Goal: Information Seeking & Learning: Learn about a topic

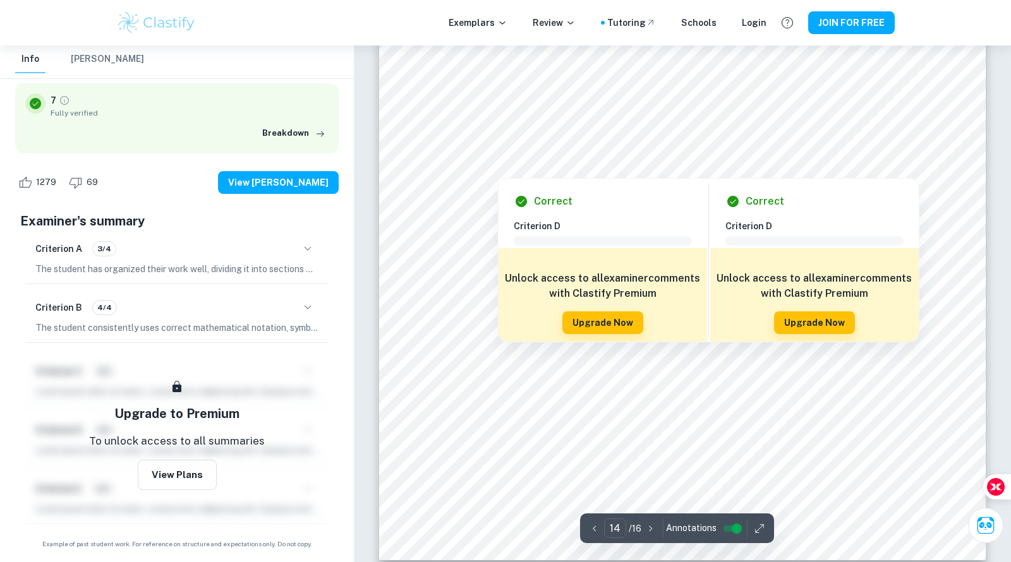
scroll to position [11875, 0]
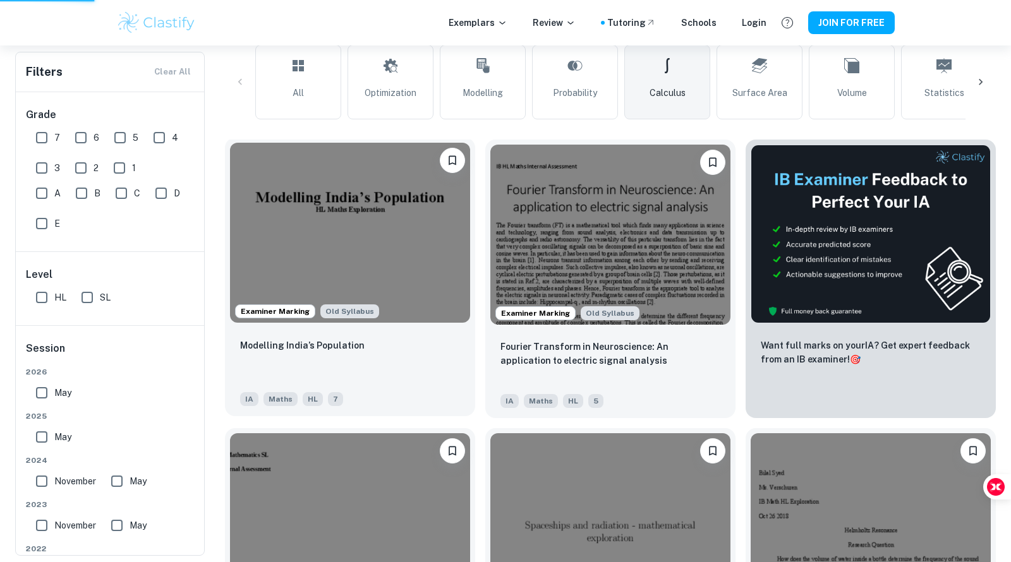
scroll to position [317, 0]
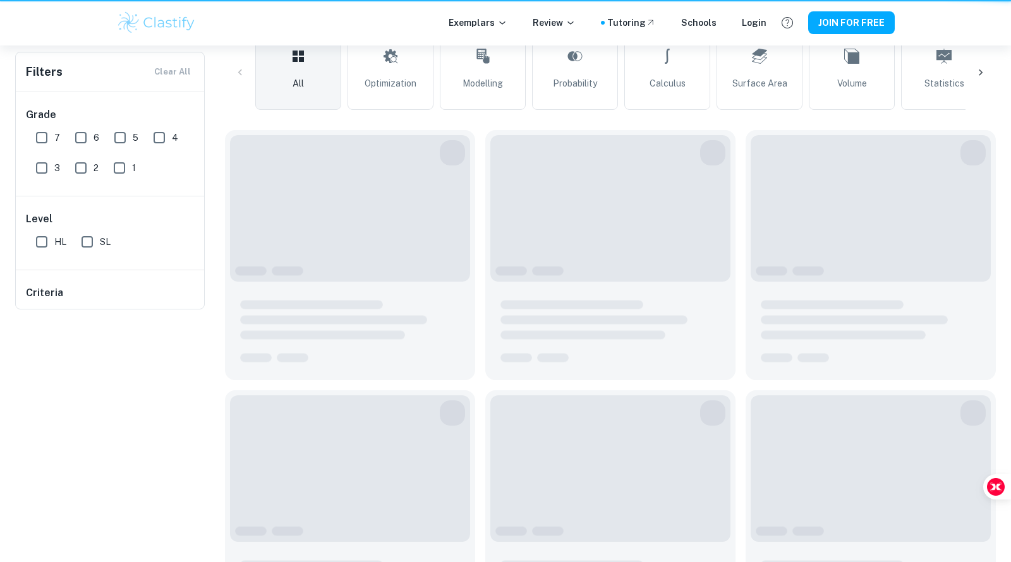
type input "stock"
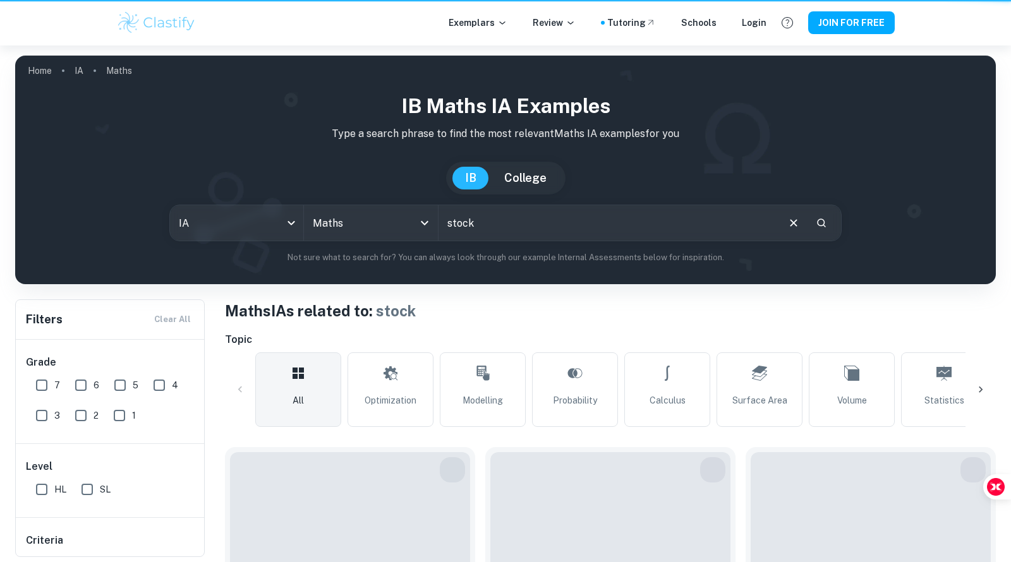
click at [39, 140] on p "Type a search phrase to find the most relevant Maths IA examples for you" at bounding box center [505, 133] width 960 height 15
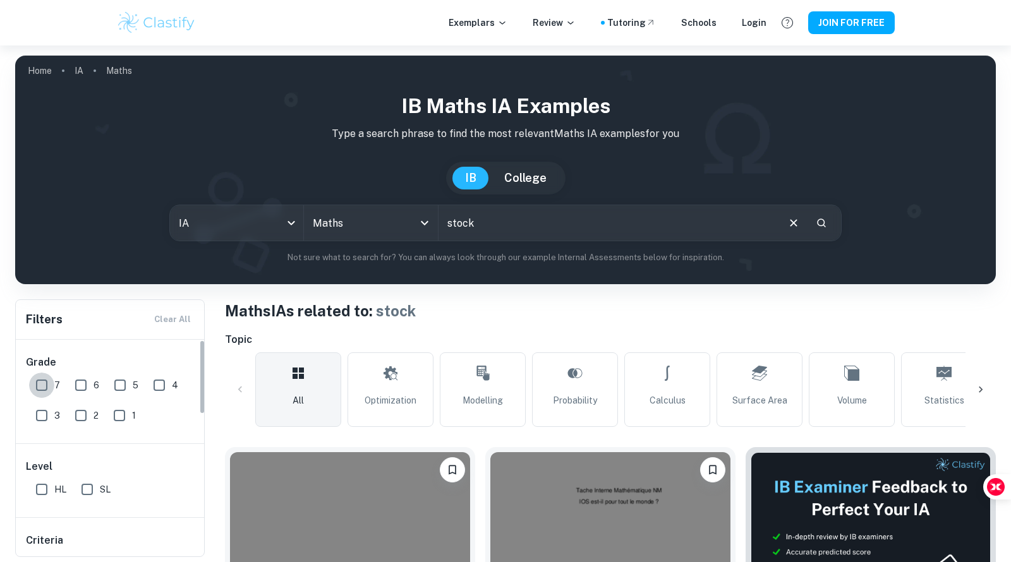
click at [46, 381] on input "7" at bounding box center [41, 385] width 25 height 25
checkbox input "true"
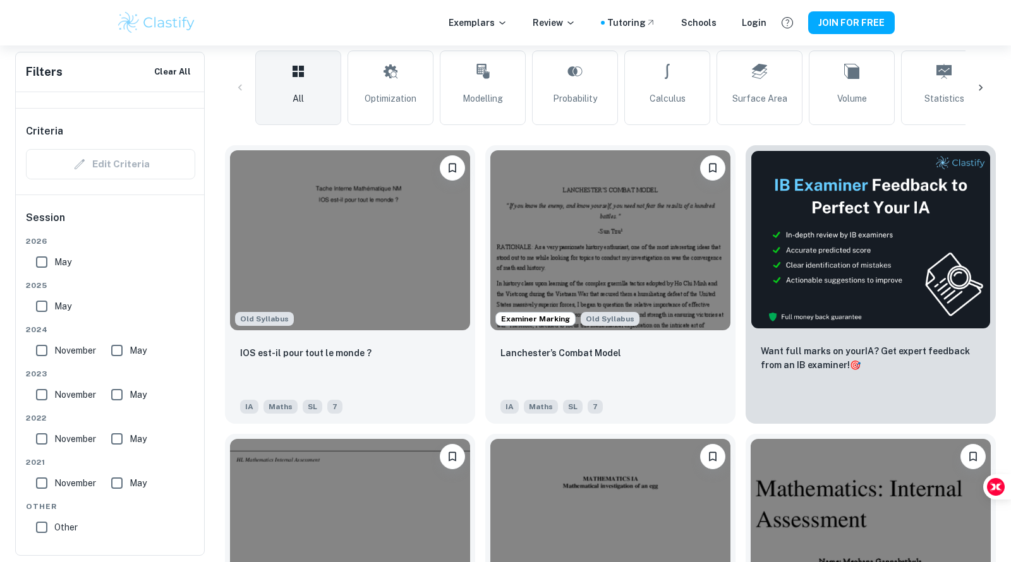
scroll to position [389, 0]
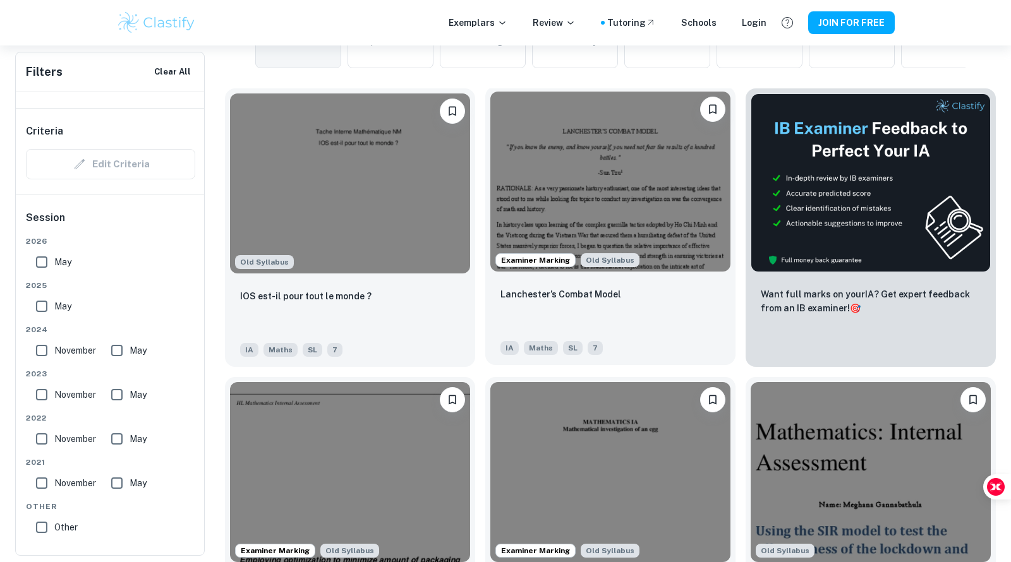
click at [531, 157] on img at bounding box center [610, 182] width 240 height 180
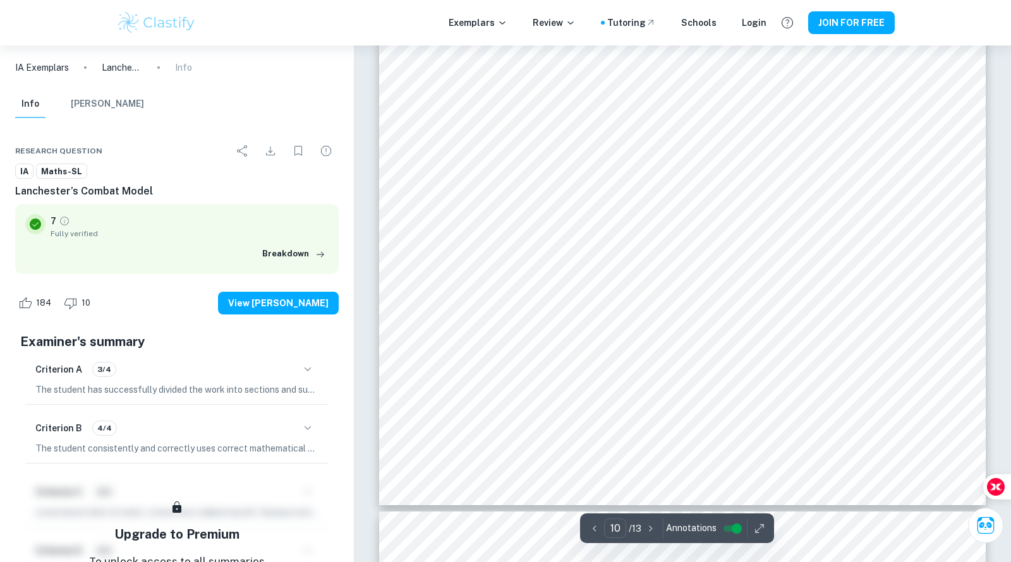
scroll to position [8480, 0]
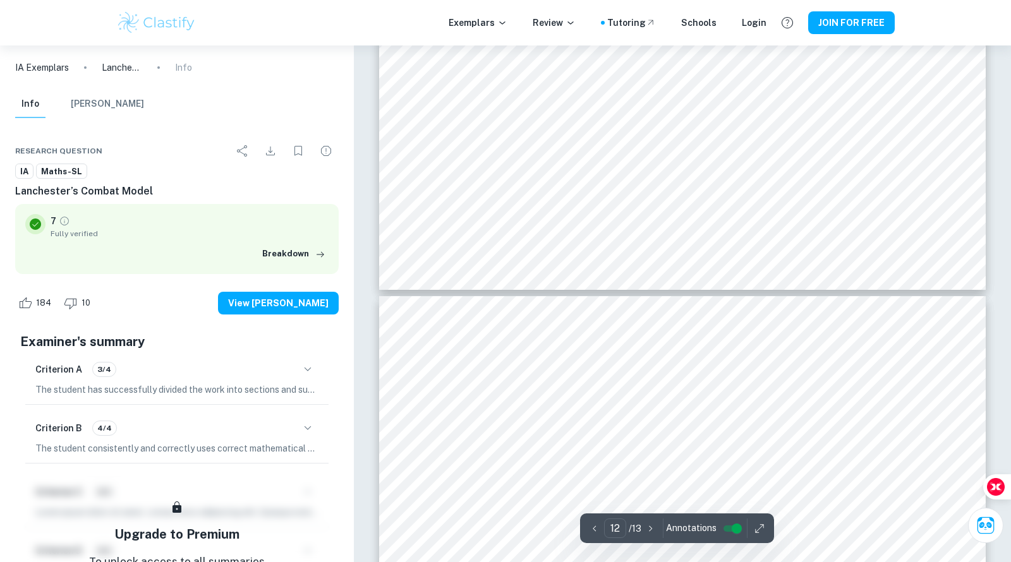
type input "13"
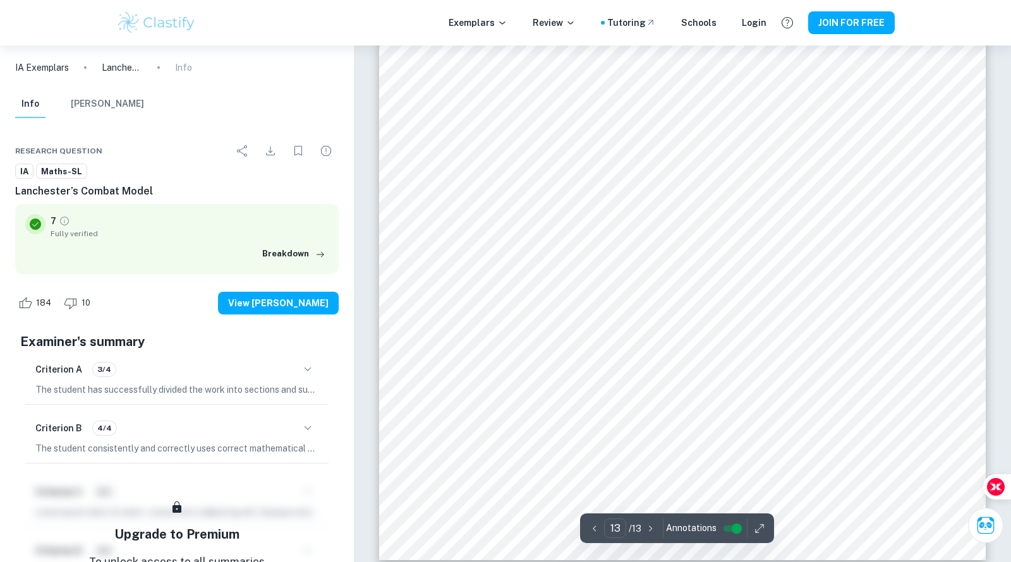
scroll to position [11031, 0]
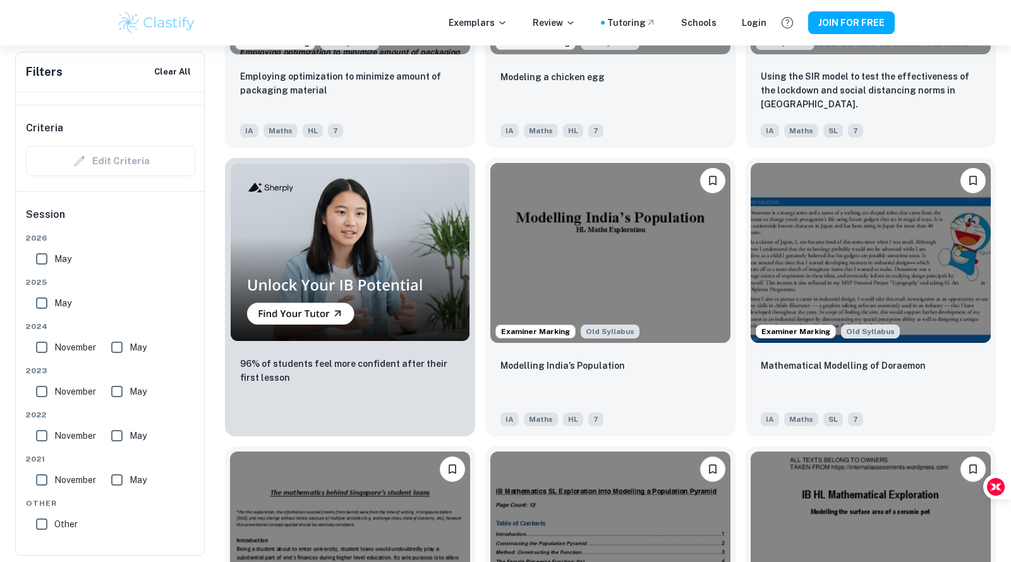
scroll to position [909, 0]
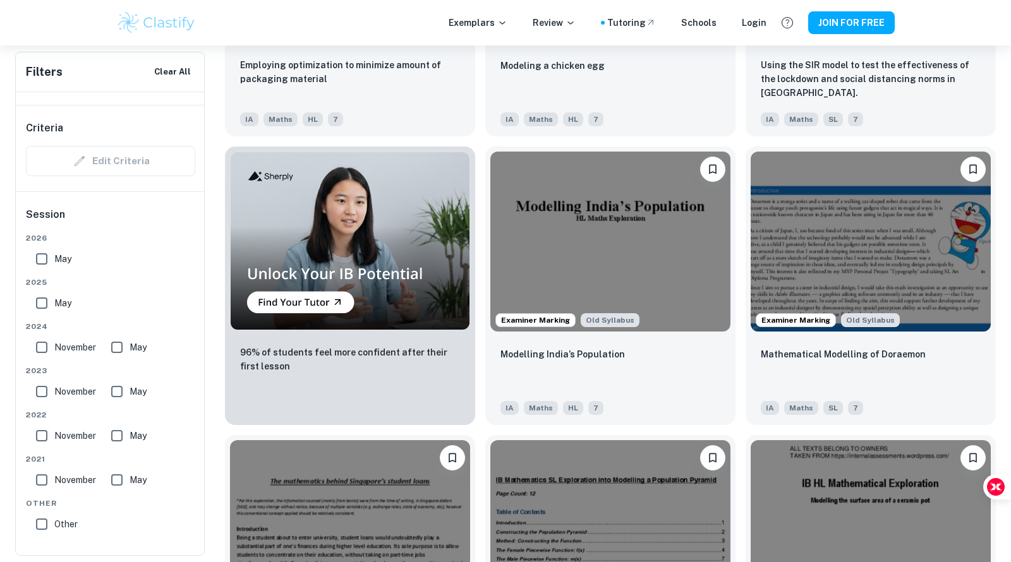
click at [44, 257] on input "May" at bounding box center [41, 258] width 25 height 25
checkbox input "true"
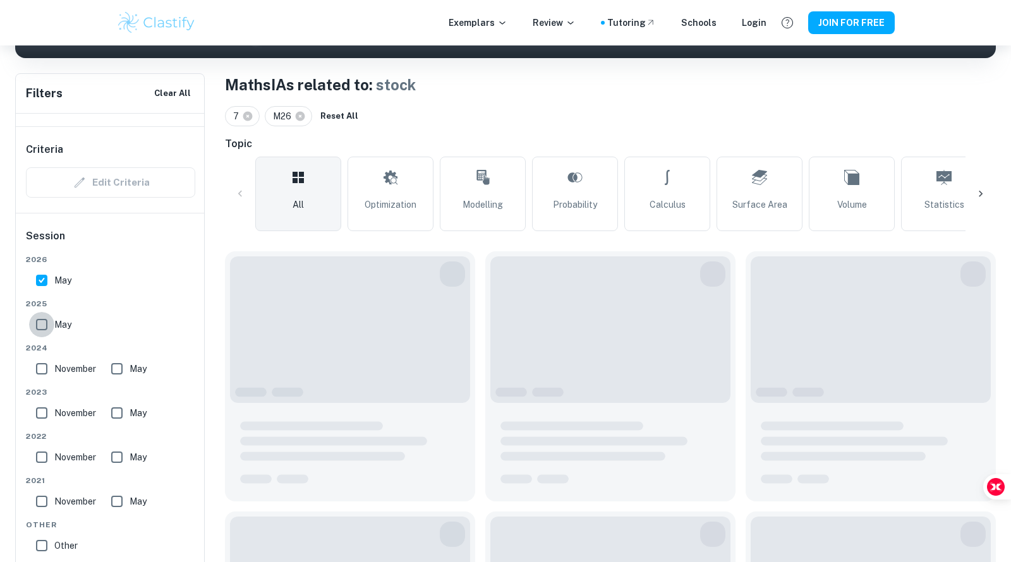
click at [48, 309] on div "May" at bounding box center [56, 322] width 51 height 30
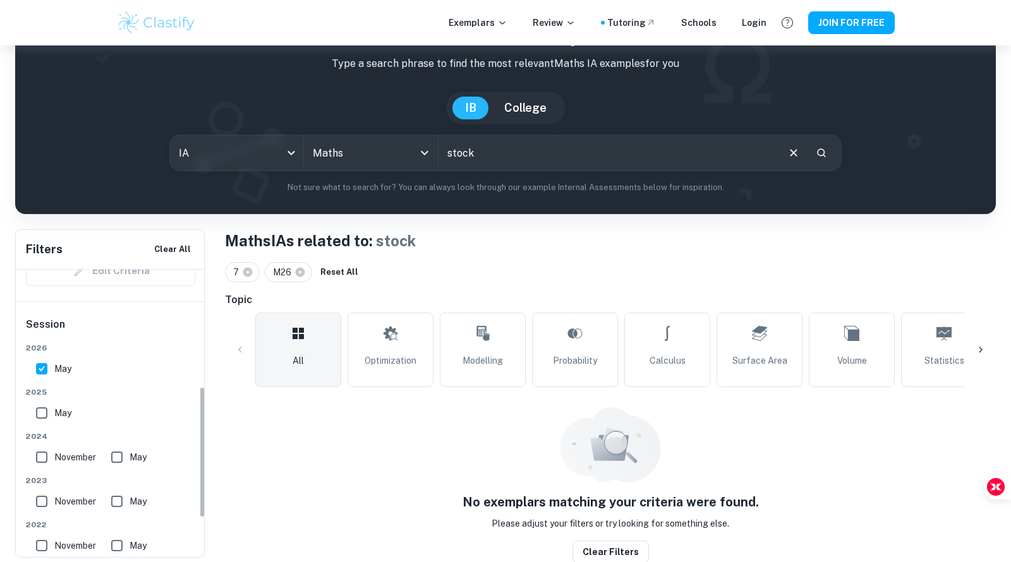
scroll to position [275, 0]
click at [40, 365] on input "May" at bounding box center [41, 370] width 25 height 25
checkbox input "true"
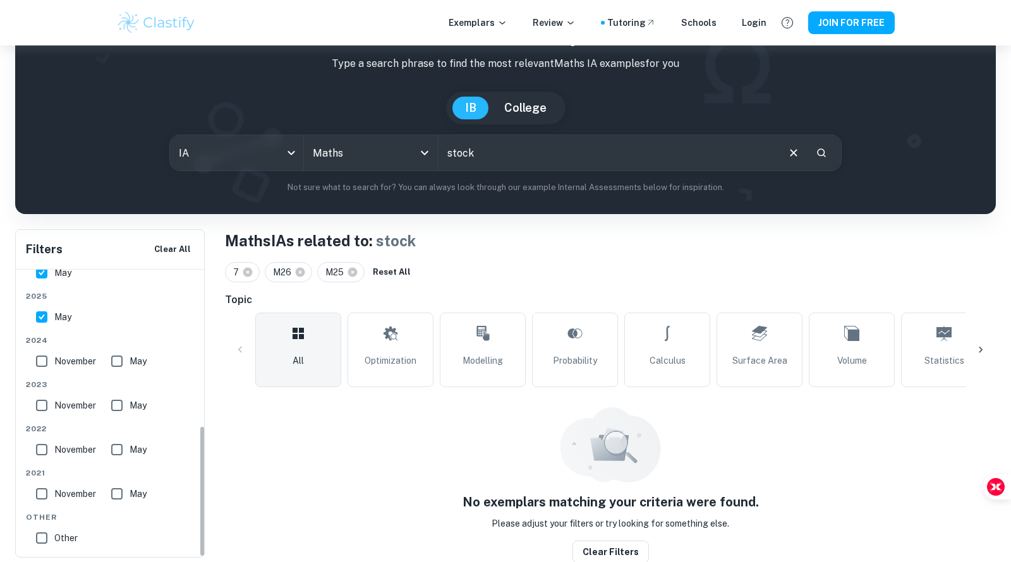
scroll to position [341, 0]
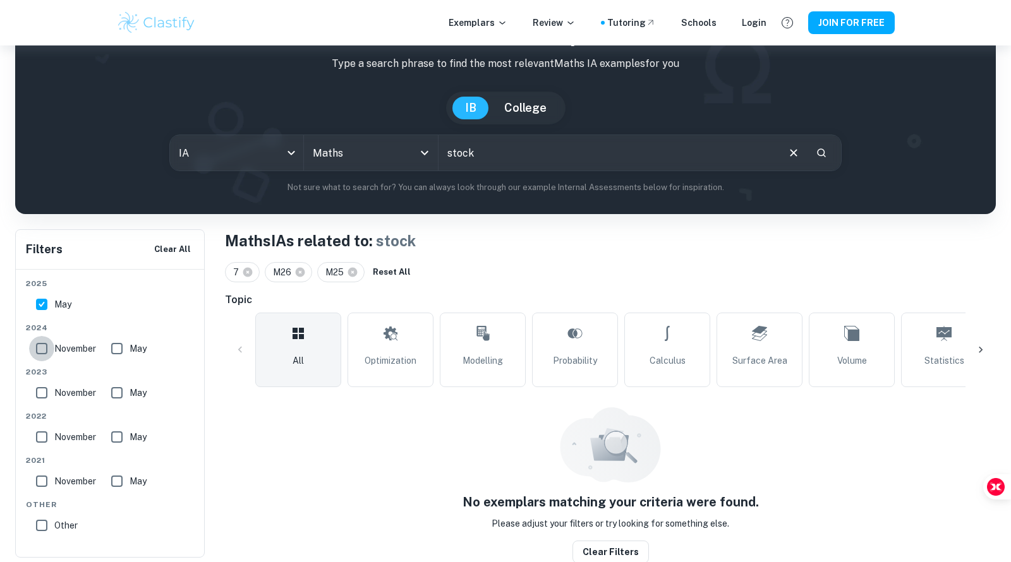
click at [45, 342] on input "November" at bounding box center [41, 348] width 25 height 25
checkbox input "true"
click at [120, 346] on input "May" at bounding box center [116, 348] width 25 height 25
checkbox input "true"
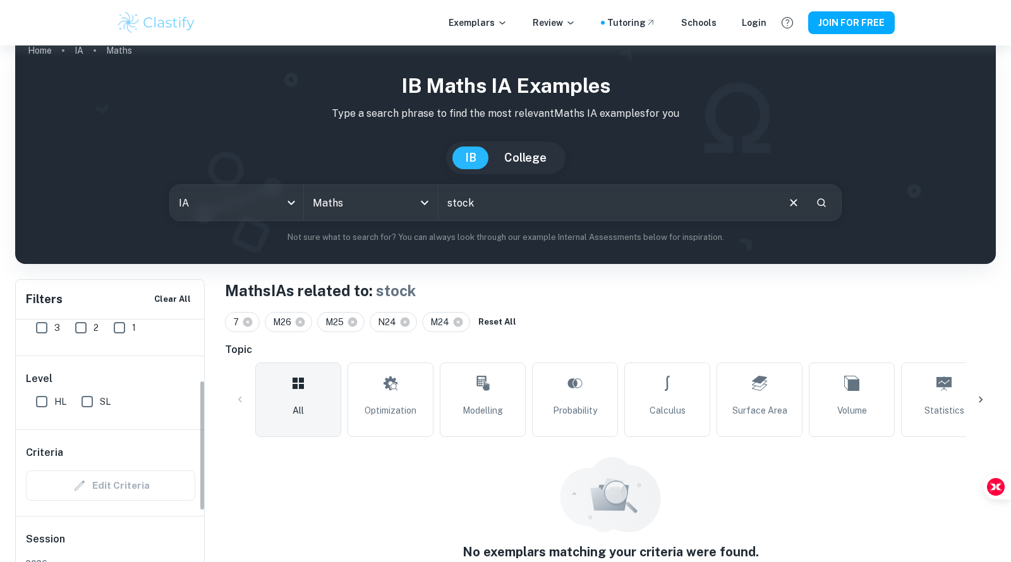
scroll to position [0, 0]
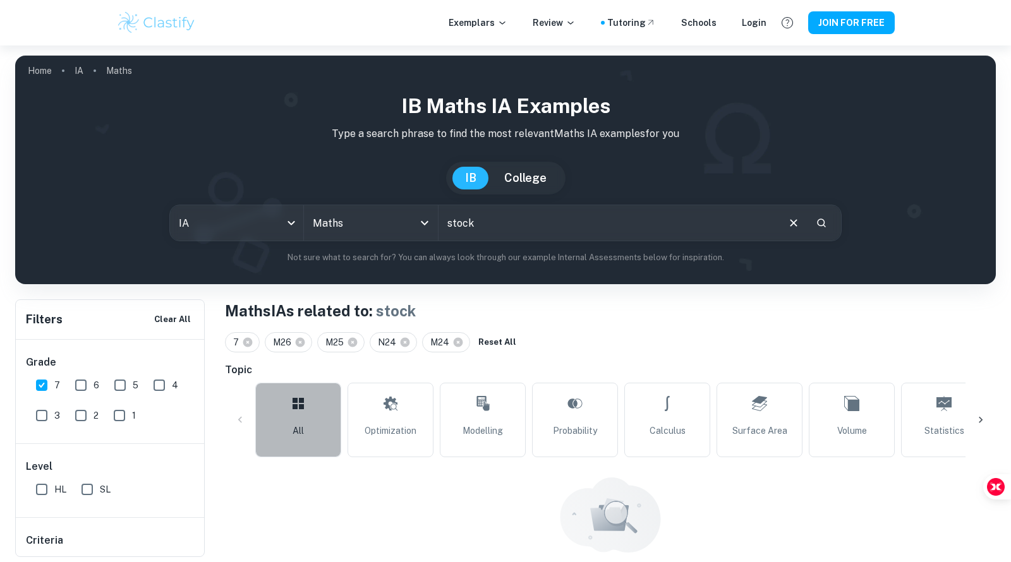
click at [305, 442] on link "All" at bounding box center [298, 420] width 86 height 75
click at [316, 398] on link "All" at bounding box center [298, 420] width 86 height 75
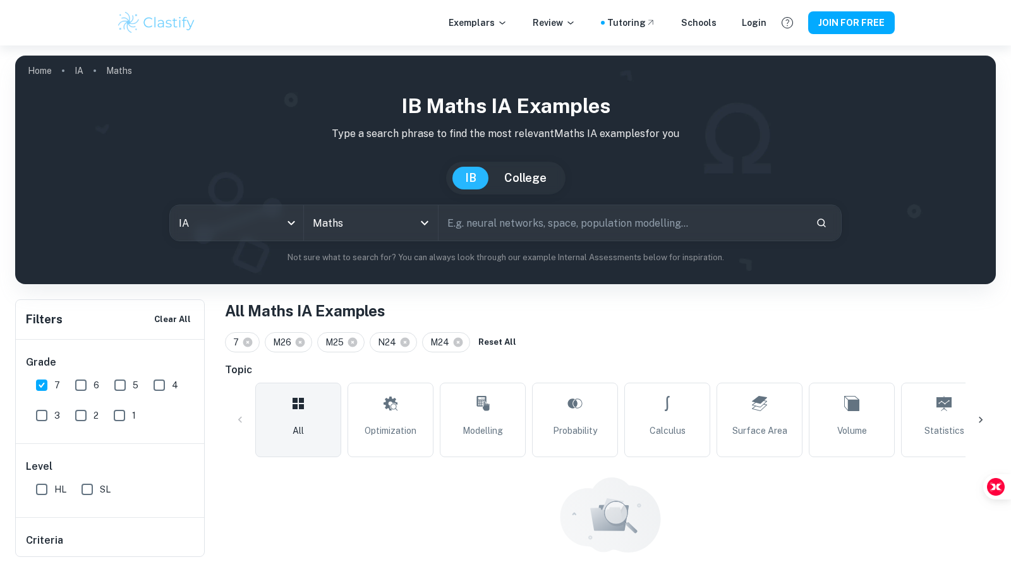
click at [316, 398] on link "All" at bounding box center [298, 420] width 86 height 75
click at [299, 346] on icon at bounding box center [300, 342] width 9 height 9
checkbox input "false"
click at [299, 346] on icon at bounding box center [300, 342] width 9 height 9
checkbox input "false"
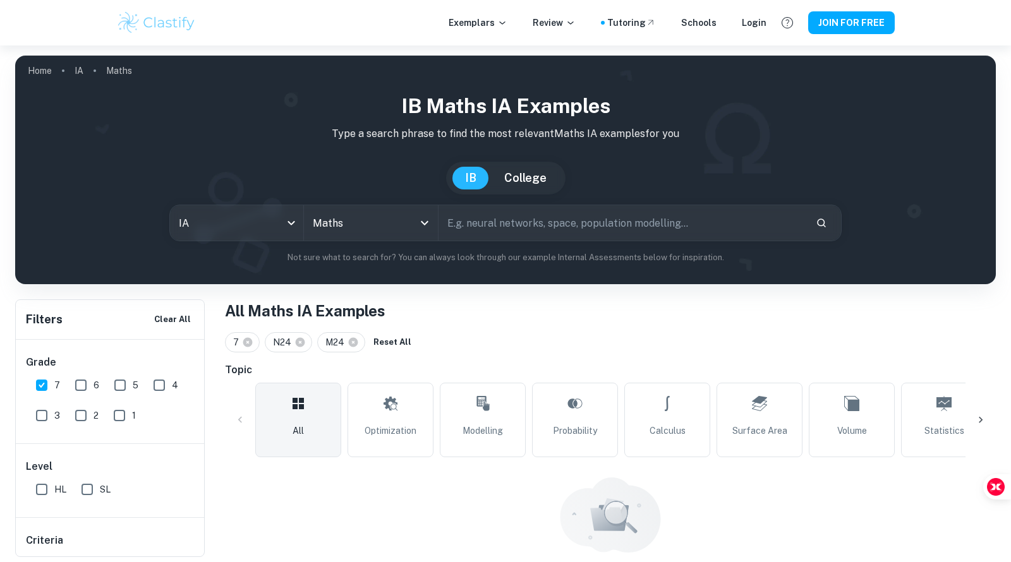
click at [299, 346] on icon at bounding box center [300, 342] width 9 height 9
checkbox input "false"
click at [299, 346] on icon at bounding box center [300, 342] width 9 height 9
checkbox input "false"
click at [299, 346] on button "Reset All" at bounding box center [287, 342] width 44 height 19
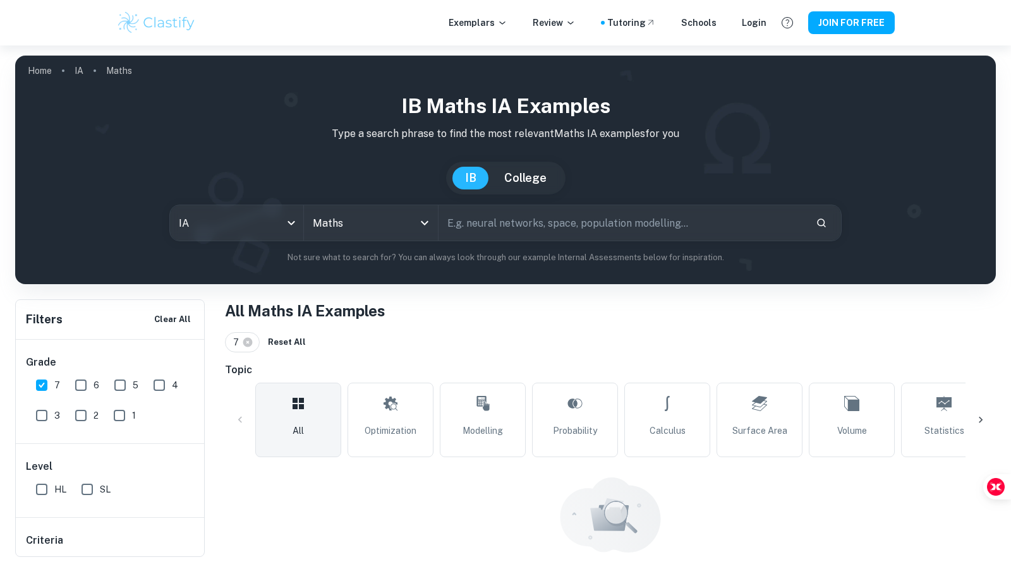
checkbox input "false"
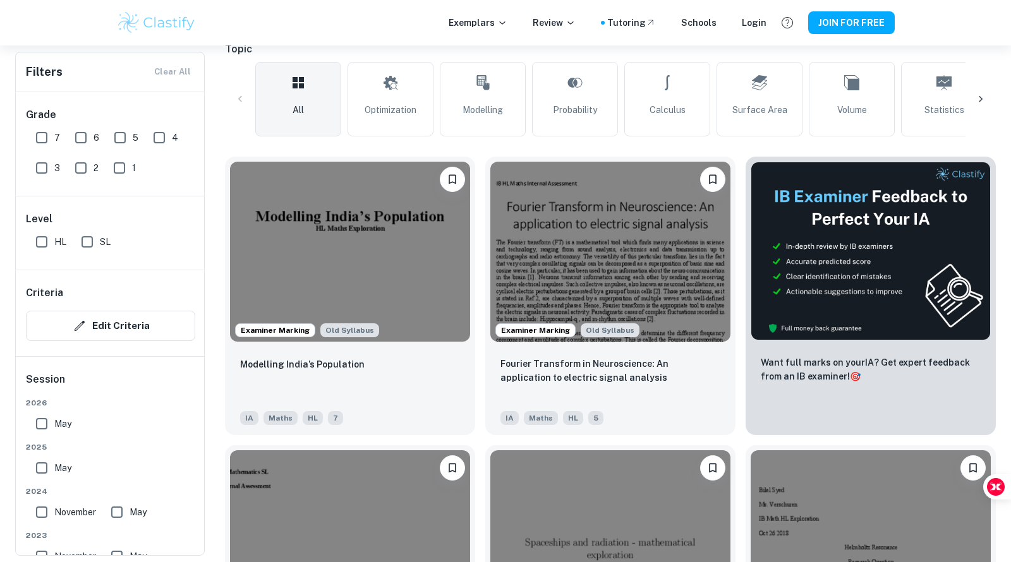
scroll to position [281, 0]
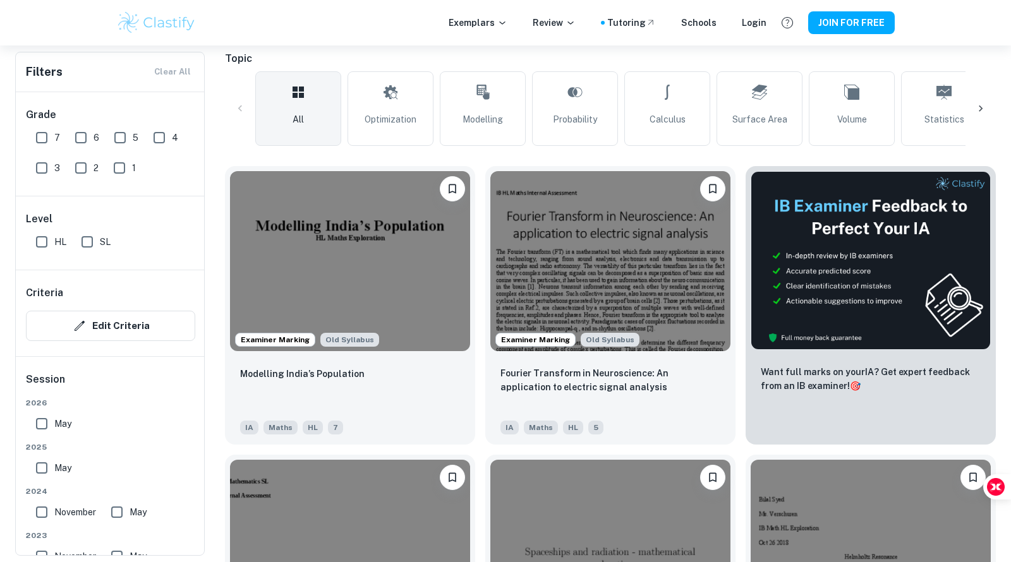
type input "stock"
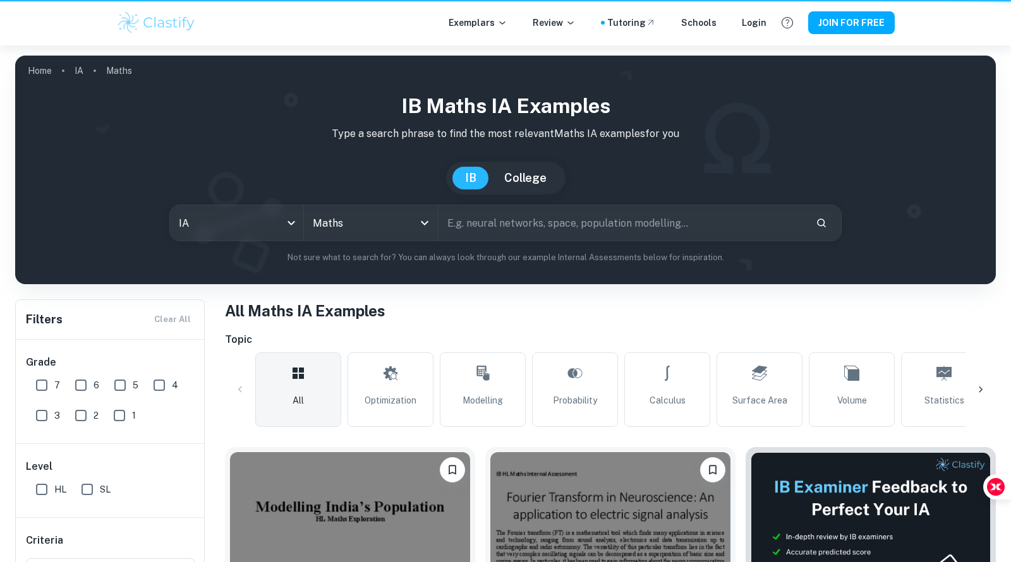
scroll to position [272, 0]
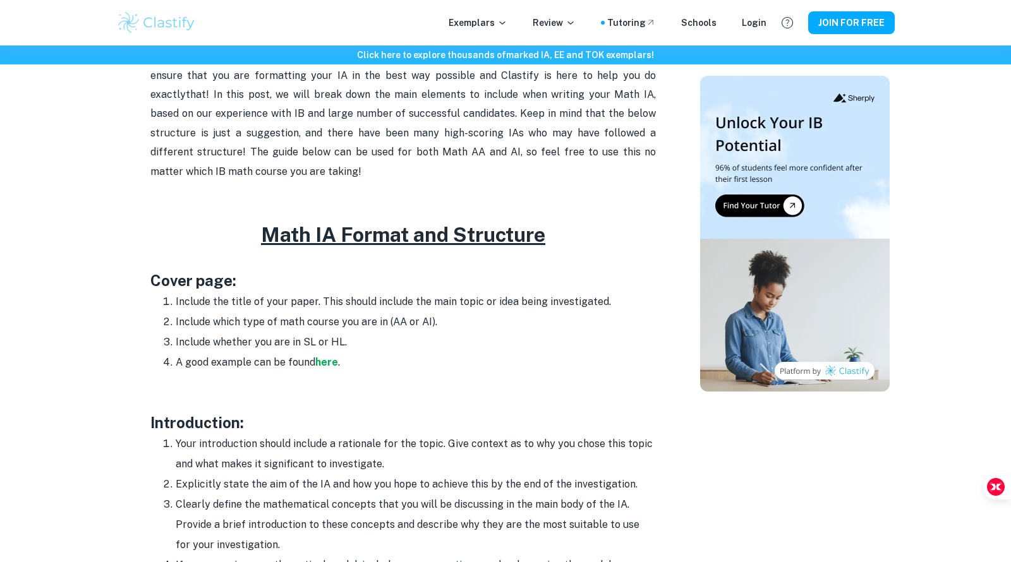
scroll to position [572, 0]
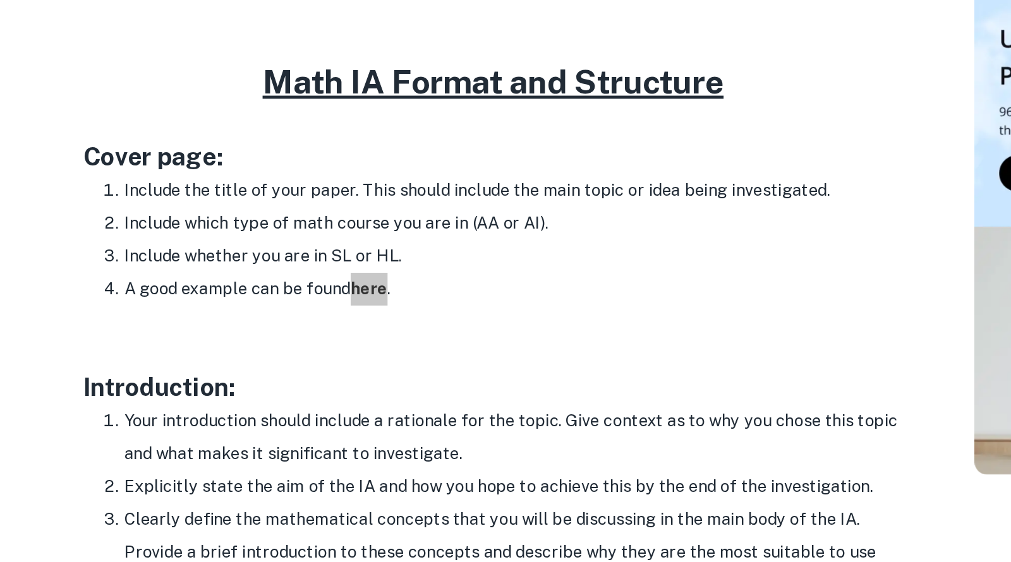
drag, startPoint x: 327, startPoint y: 274, endPoint x: 361, endPoint y: 109, distance: 167.9
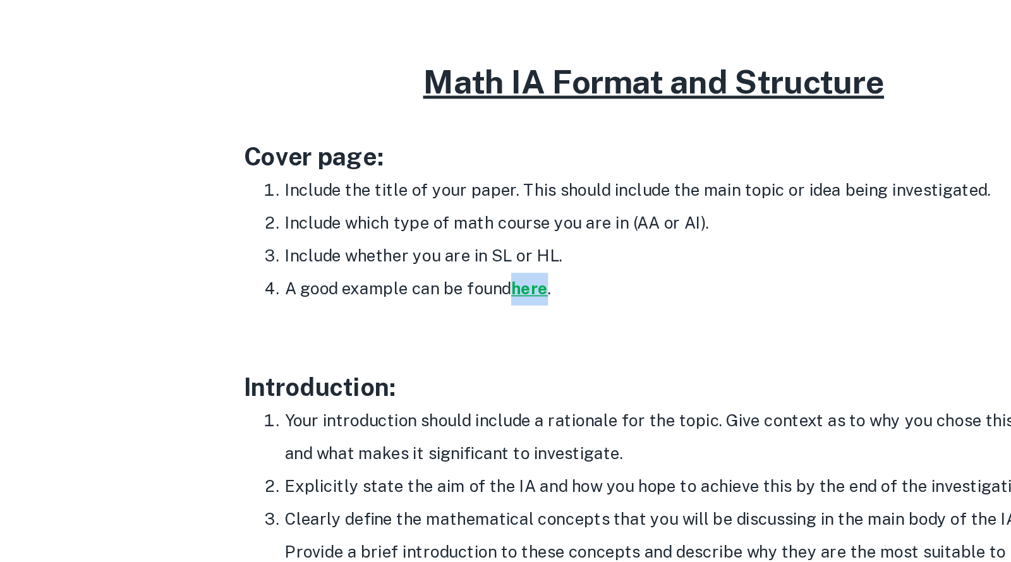
click at [327, 277] on strong "here" at bounding box center [326, 277] width 23 height 12
click at [412, 330] on h3 "Introduction:" at bounding box center [402, 337] width 505 height 23
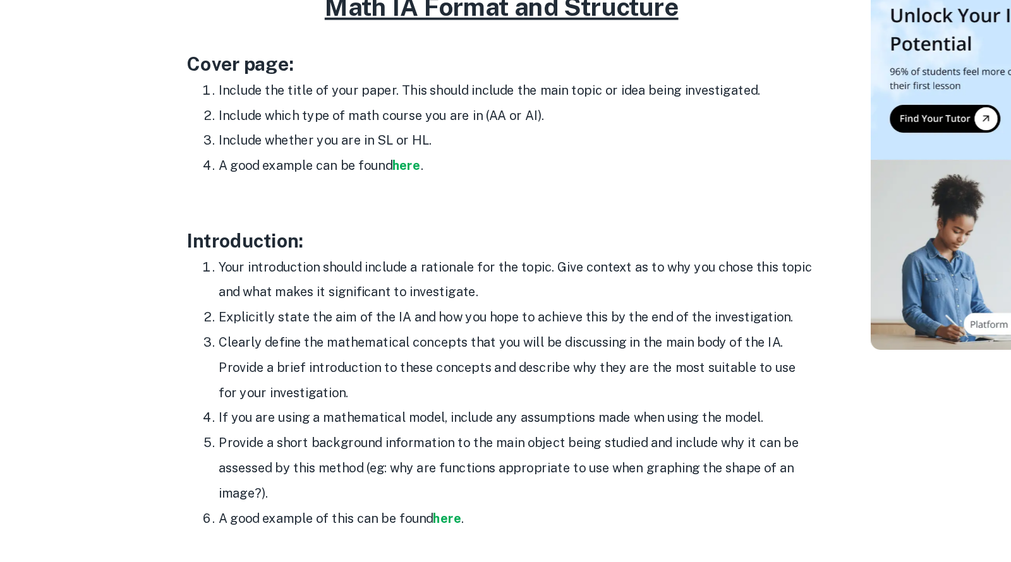
scroll to position [608, 0]
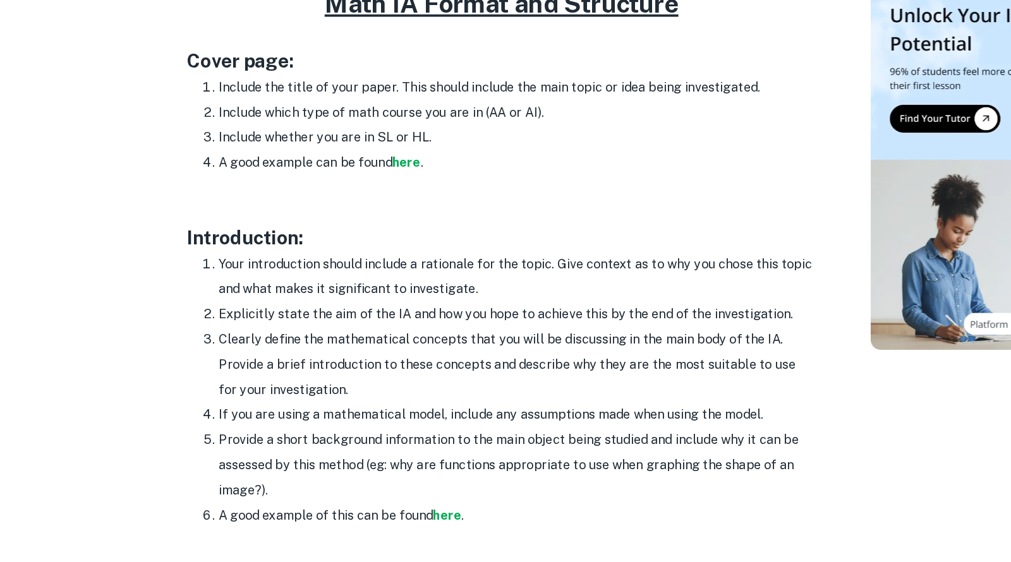
click at [377, 412] on li "Clearly define the mathematical concepts that you will be discussing in the mai…" at bounding box center [416, 403] width 480 height 61
drag, startPoint x: 380, startPoint y: 534, endPoint x: 135, endPoint y: 287, distance: 347.1
click at [133, 286] on div "Math IA Format and Structure By Roxanne • January 12, 2024 Get feedback on your…" at bounding box center [403, 568] width 564 height 2127
drag, startPoint x: 147, startPoint y: 298, endPoint x: 381, endPoint y: 519, distance: 321.4
click at [382, 519] on div "Math IA Format and Structure By Roxanne • January 12, 2024 Get feedback on your…" at bounding box center [403, 568] width 564 height 2127
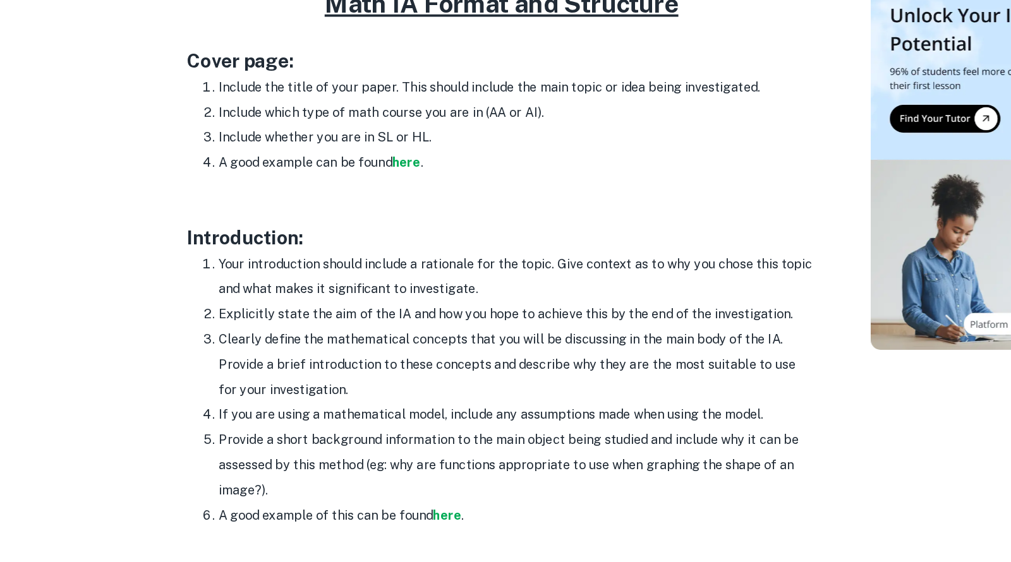
copy div "Introduction: Your introduction should include a rationale for the topic. Give …"
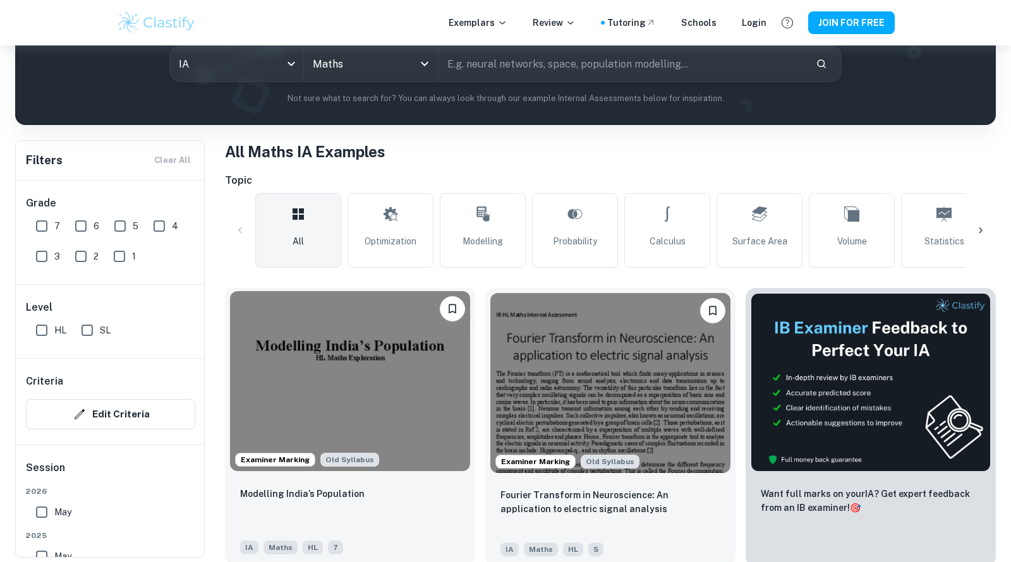
scroll to position [159, 0]
click at [353, 376] on img at bounding box center [350, 381] width 240 height 180
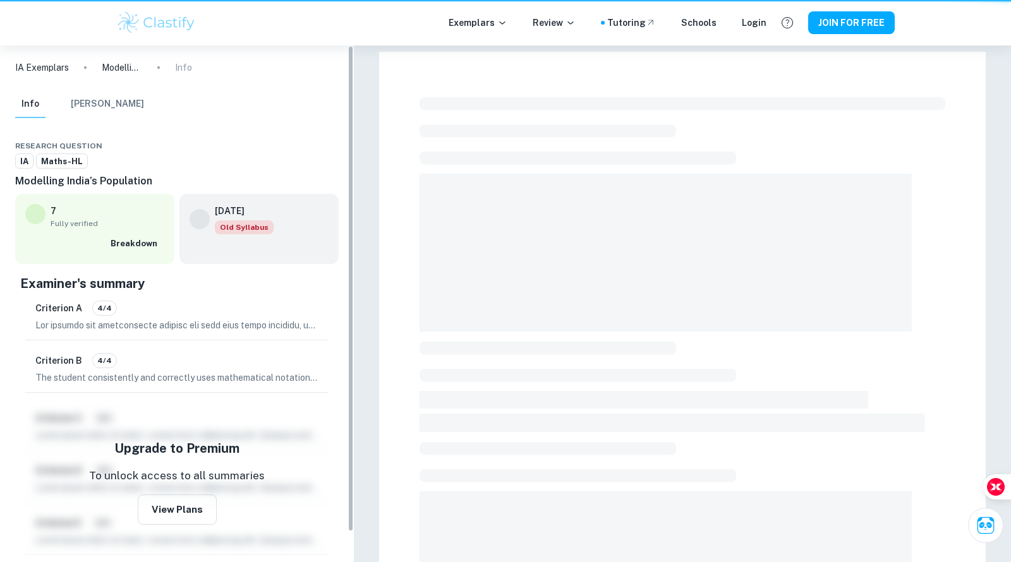
click at [353, 376] on div "IA Exemplars Modelling India’s Population Info Info Mark Scheme Research questi…" at bounding box center [177, 303] width 354 height 517
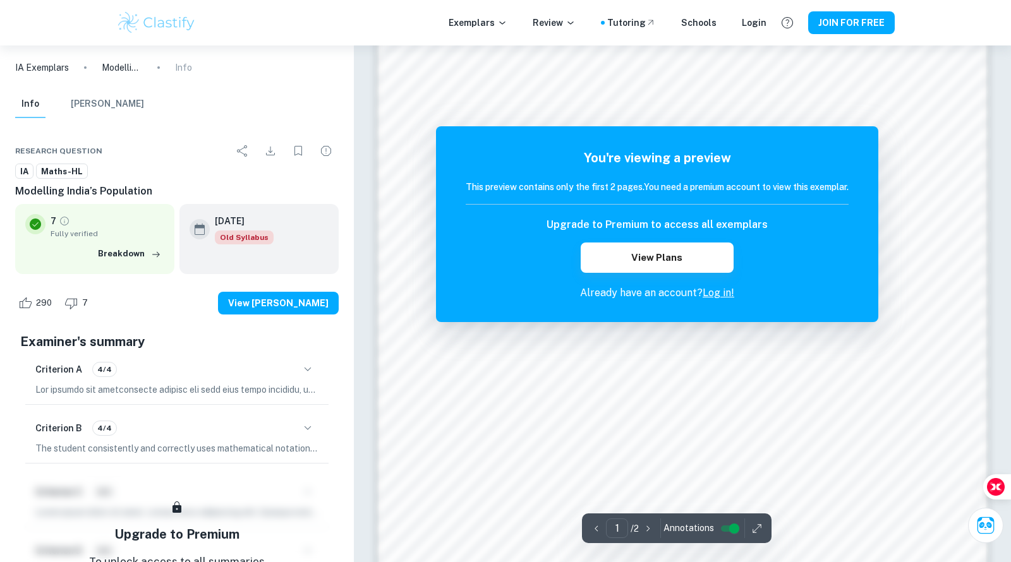
scroll to position [1303, 0]
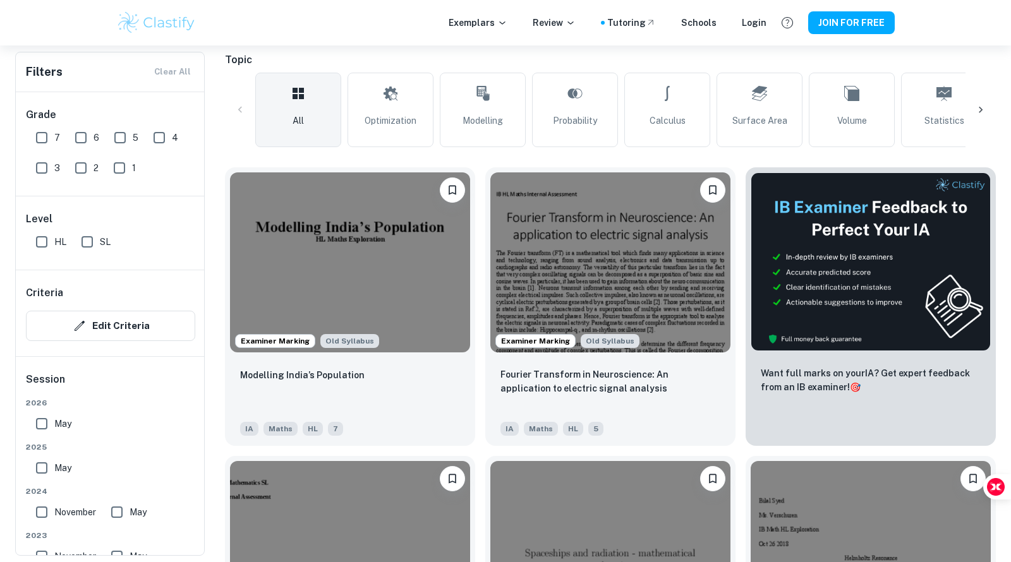
scroll to position [724, 0]
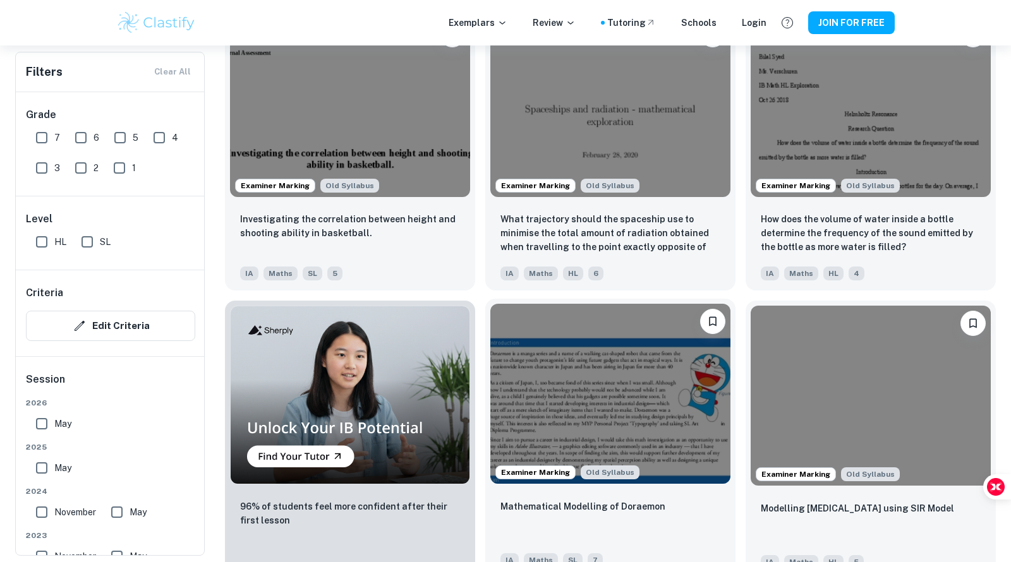
click at [560, 361] on img at bounding box center [610, 394] width 240 height 180
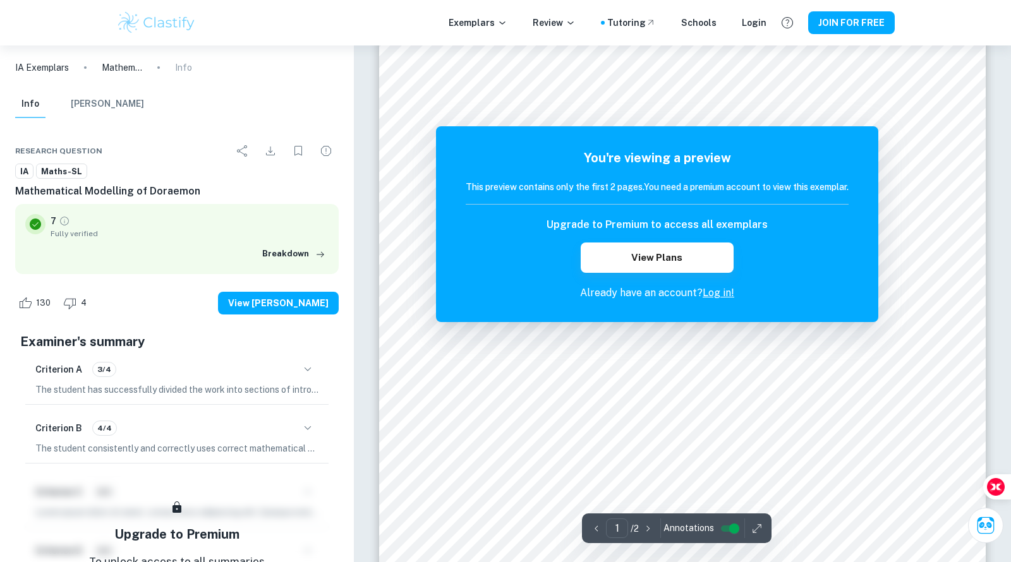
scroll to position [193, 0]
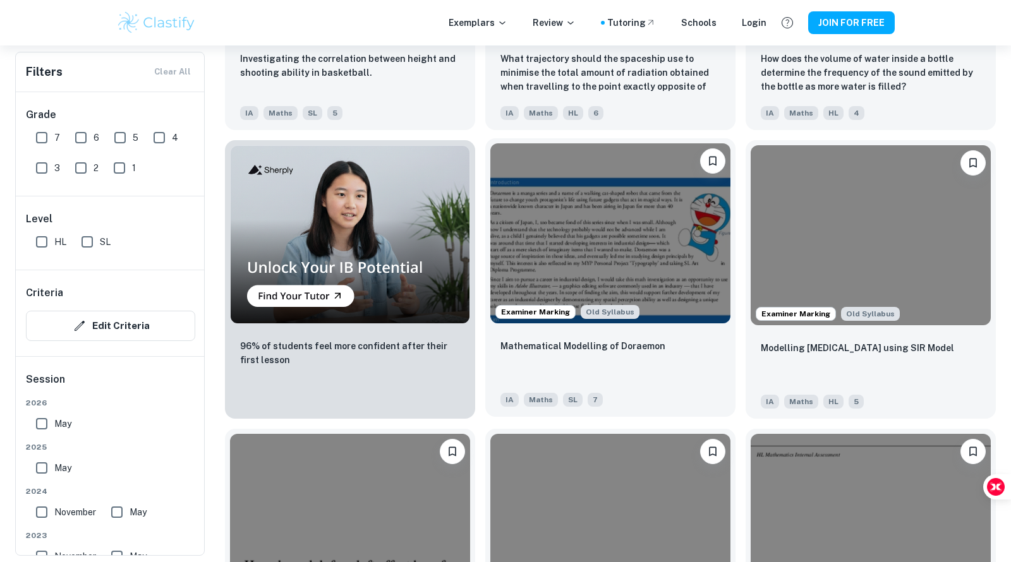
scroll to position [899, 0]
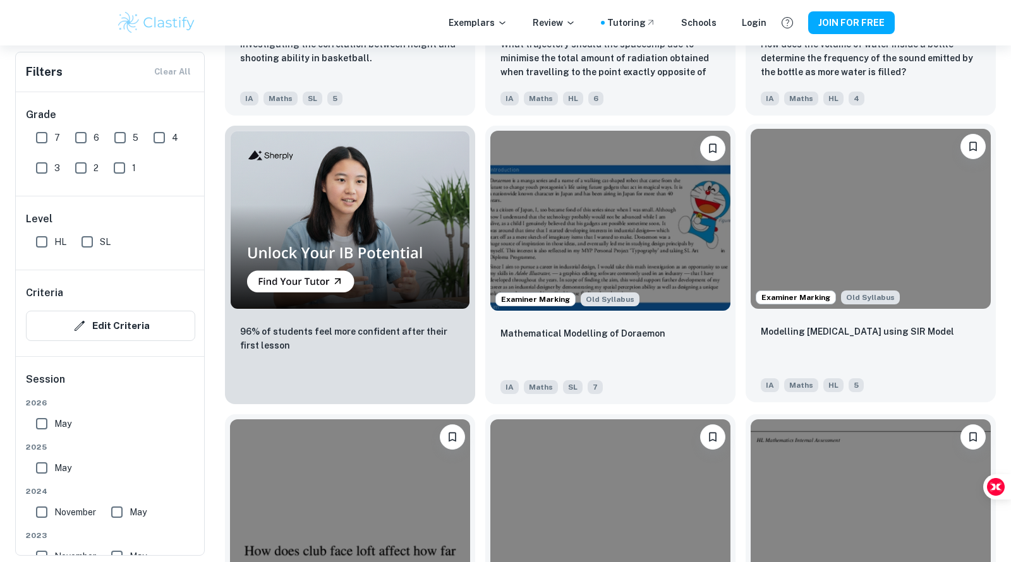
click at [819, 175] on img at bounding box center [871, 219] width 240 height 180
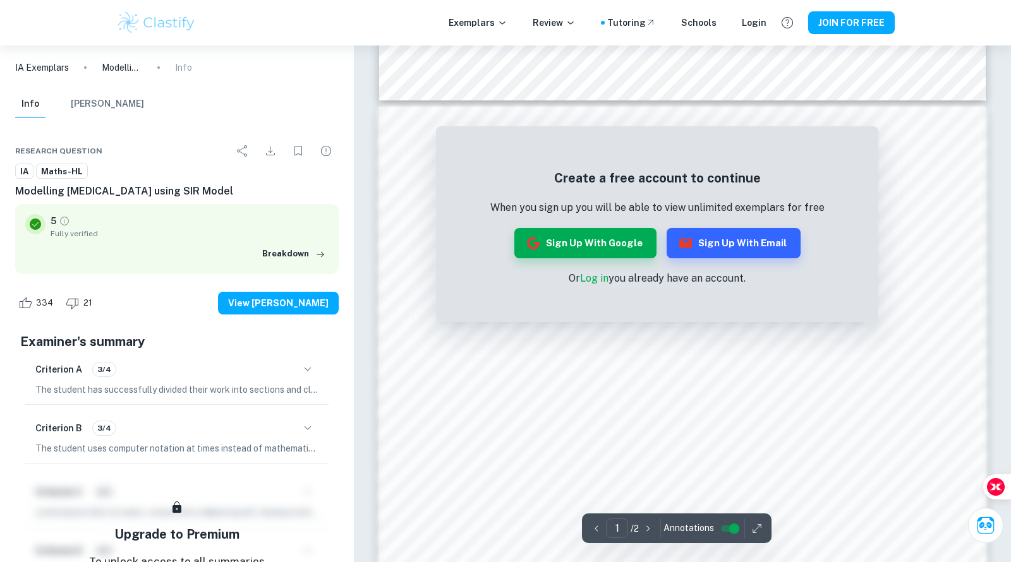
scroll to position [1158, 0]
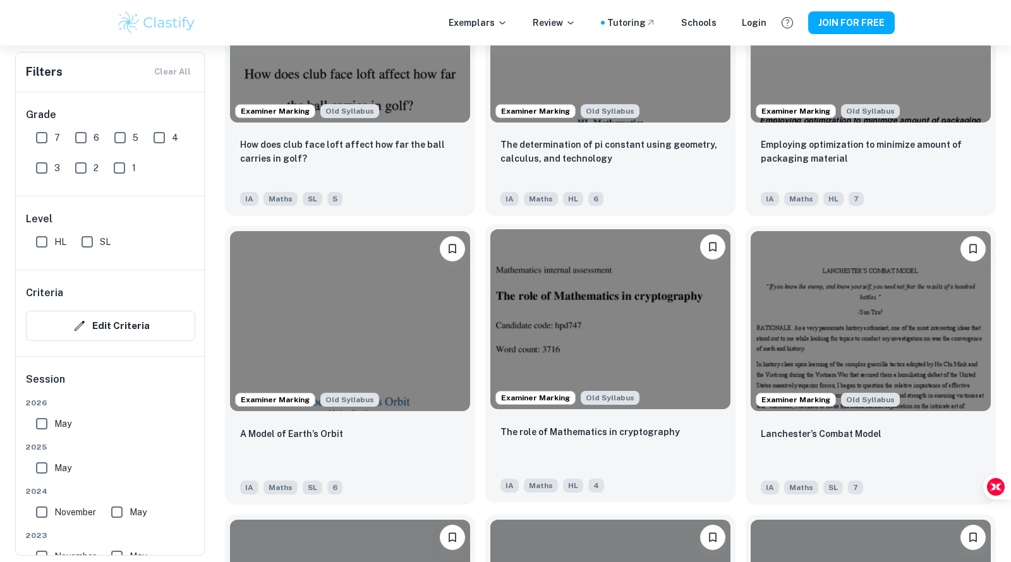
scroll to position [1378, 0]
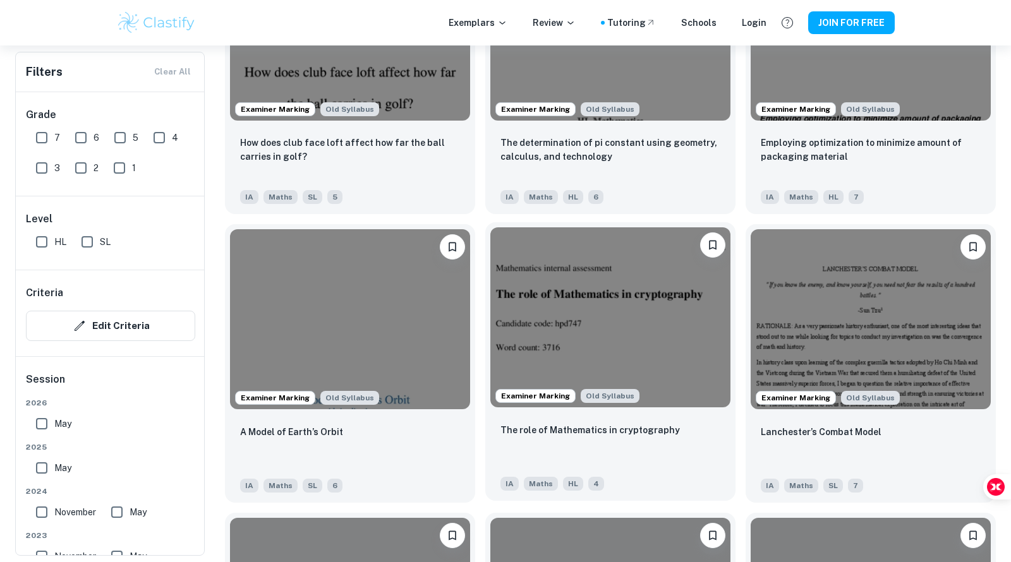
click at [614, 308] on img at bounding box center [610, 317] width 240 height 180
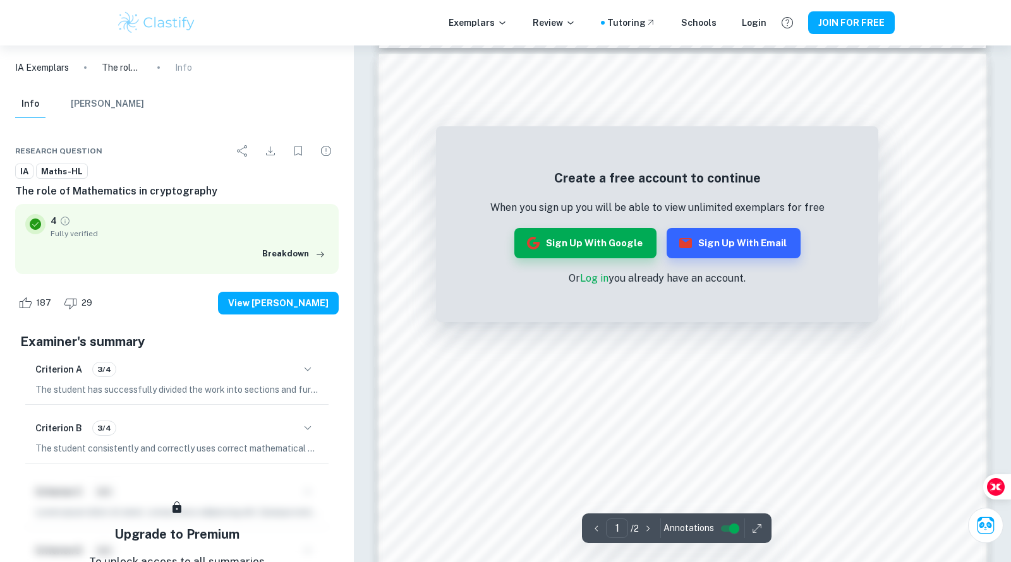
scroll to position [786, 0]
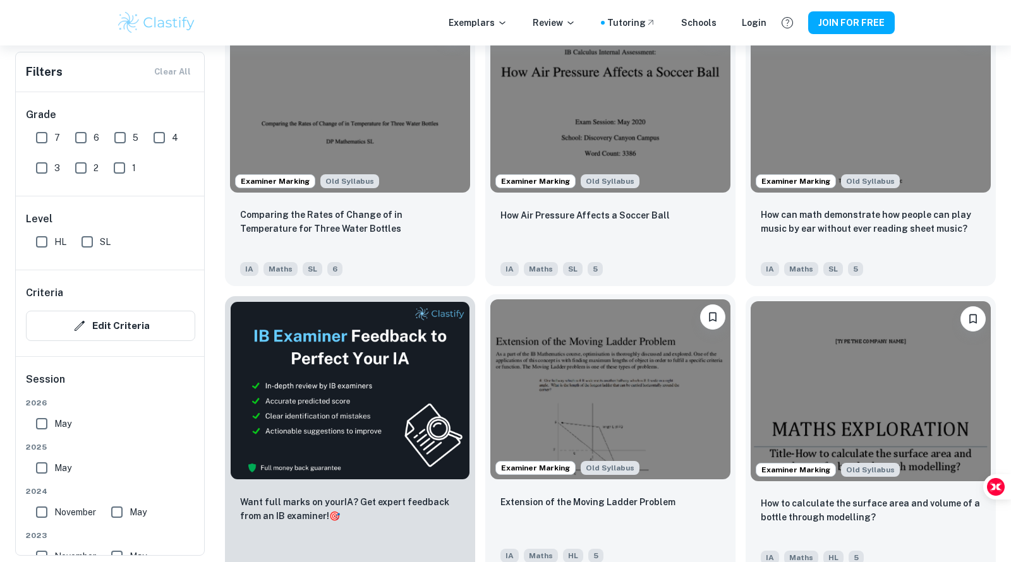
scroll to position [1904, 0]
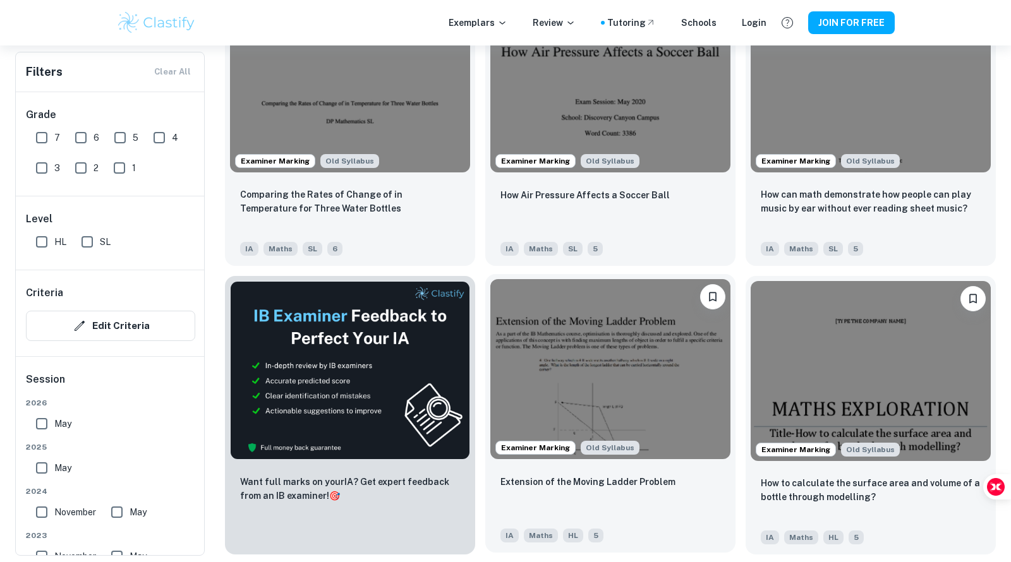
click at [593, 383] on img at bounding box center [610, 369] width 240 height 180
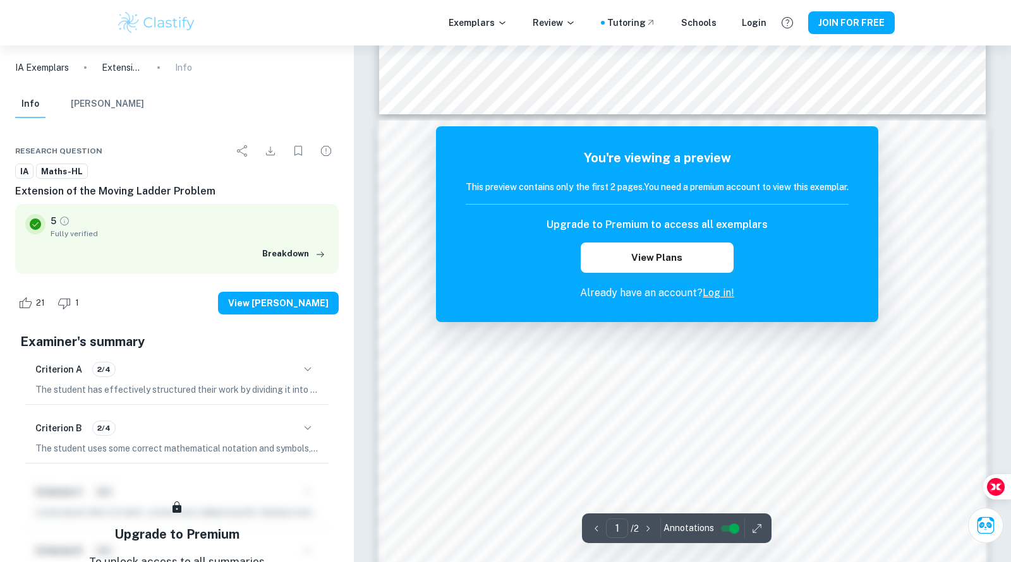
scroll to position [753, 0]
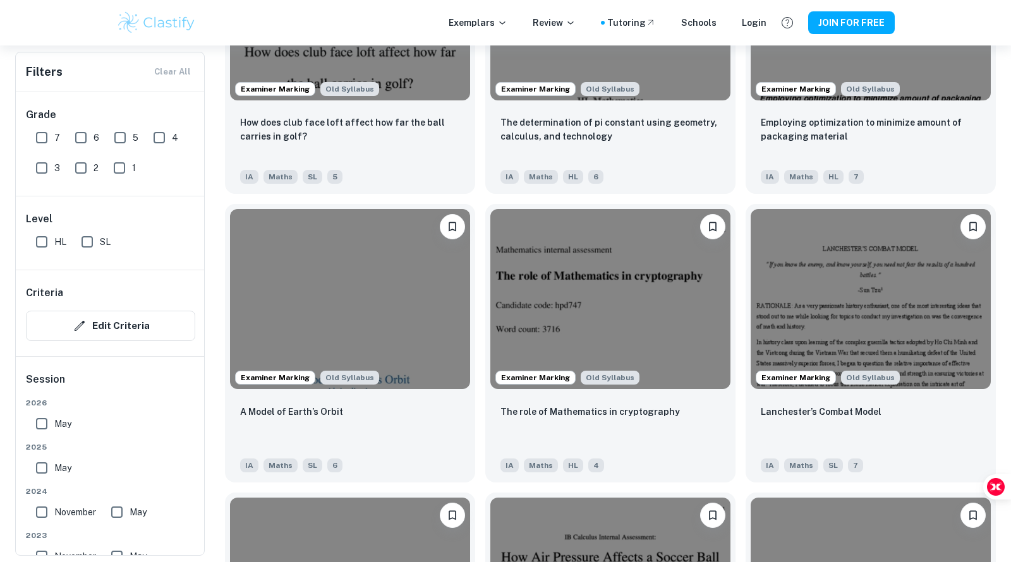
scroll to position [155, 0]
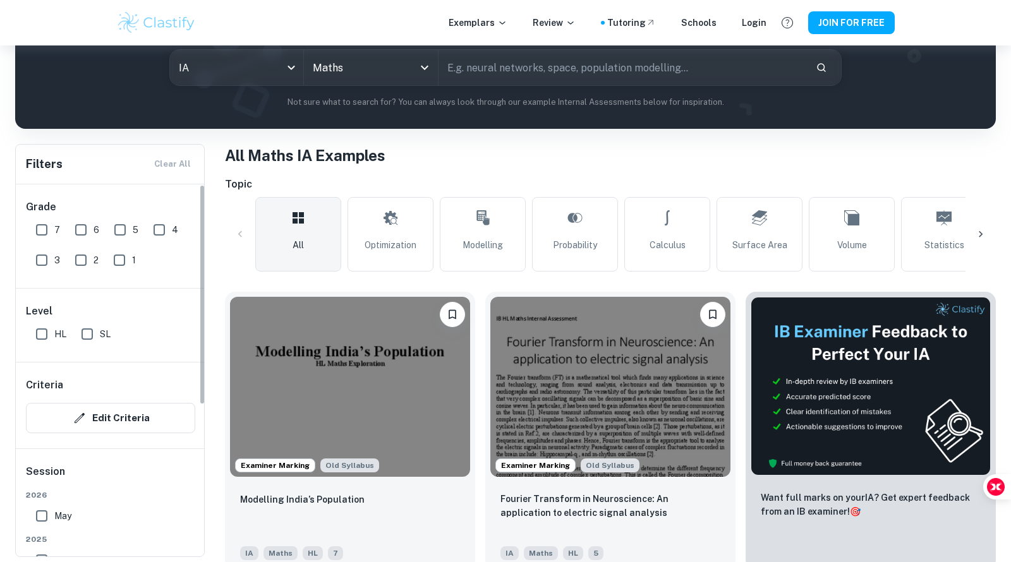
click at [42, 224] on input "7" at bounding box center [41, 229] width 25 height 25
checkbox input "true"
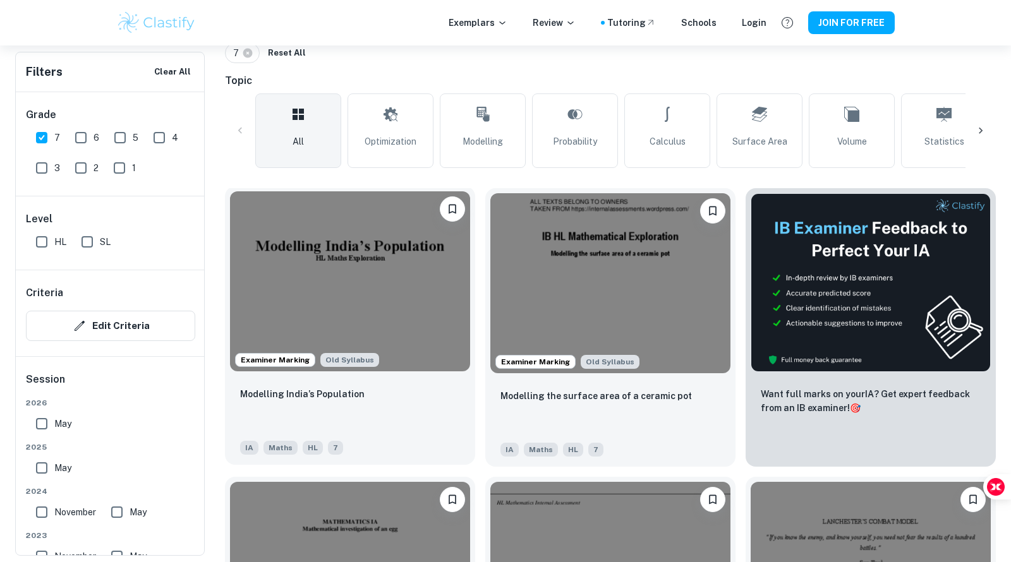
scroll to position [301, 0]
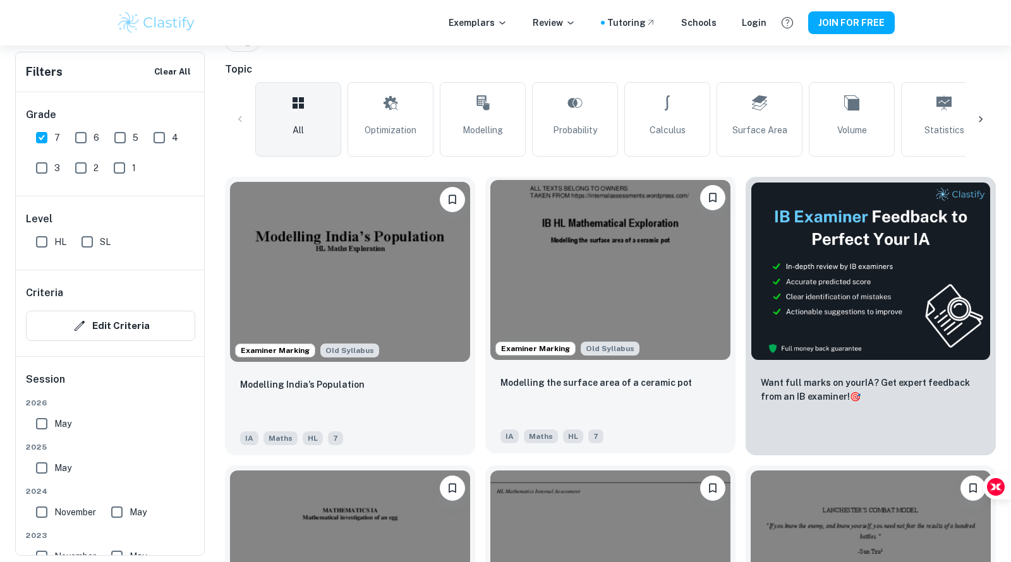
click at [616, 284] on img at bounding box center [610, 270] width 240 height 180
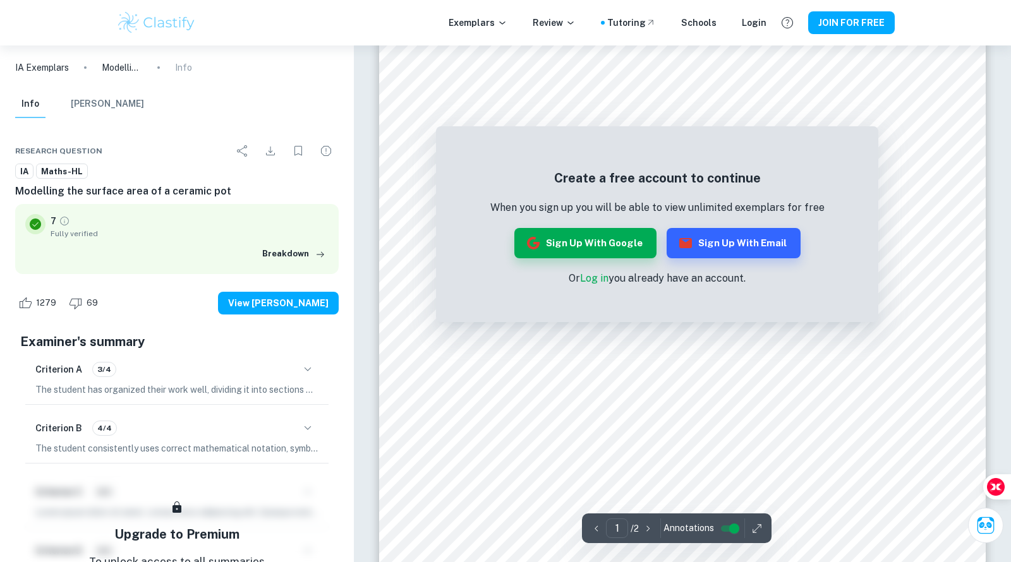
scroll to position [199, 0]
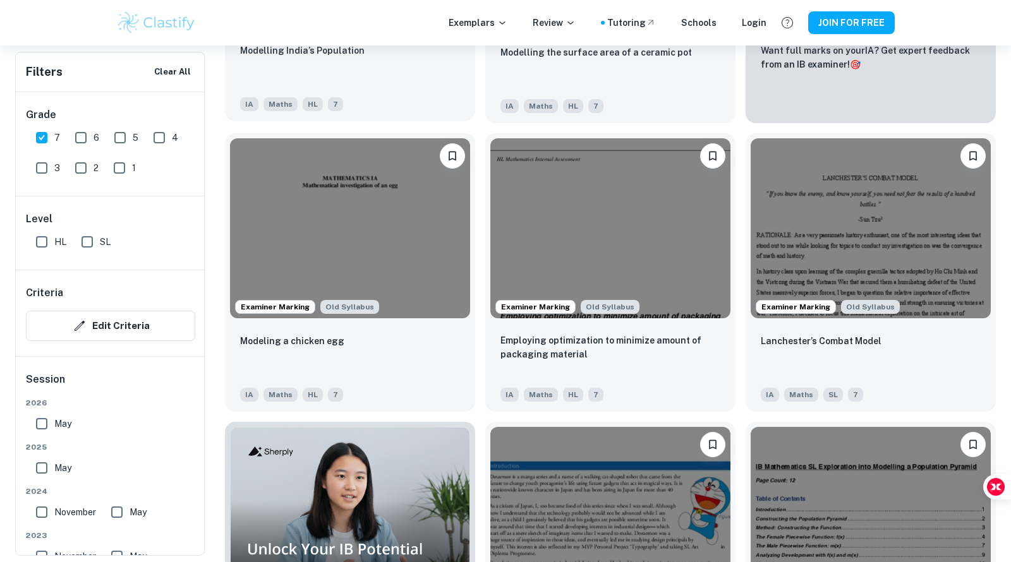
scroll to position [650, 0]
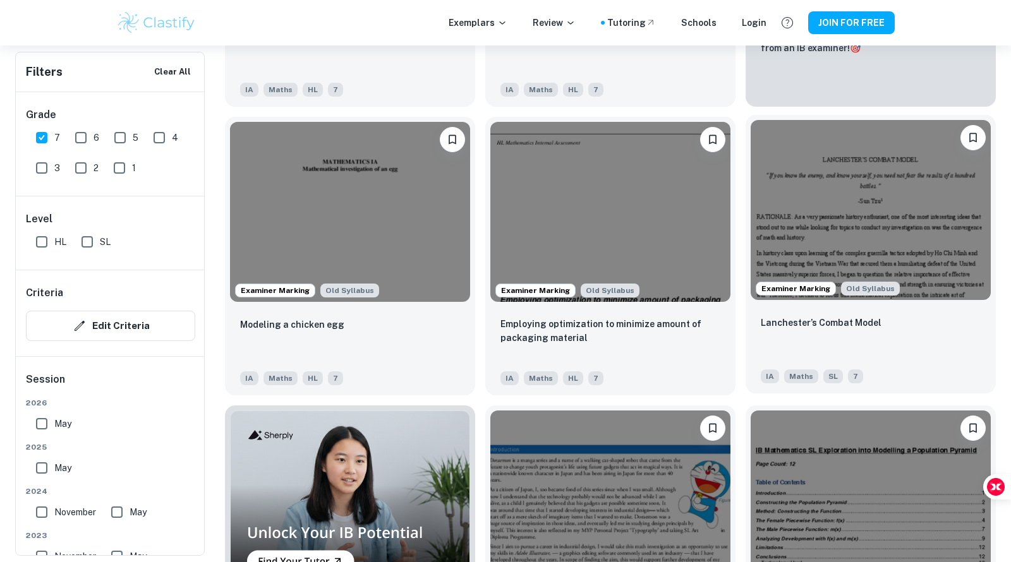
click at [852, 243] on img at bounding box center [871, 210] width 240 height 180
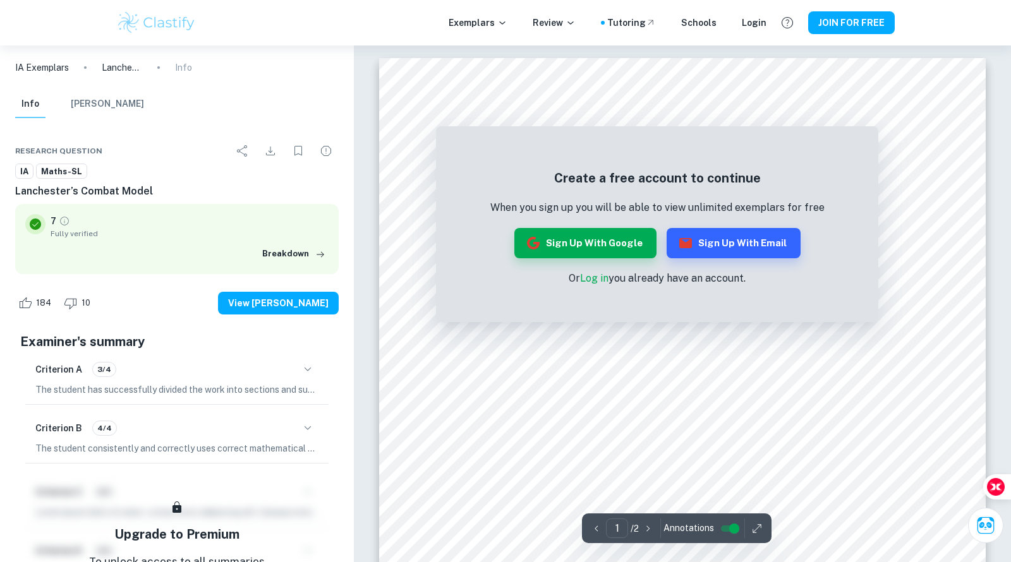
scroll to position [20, 0]
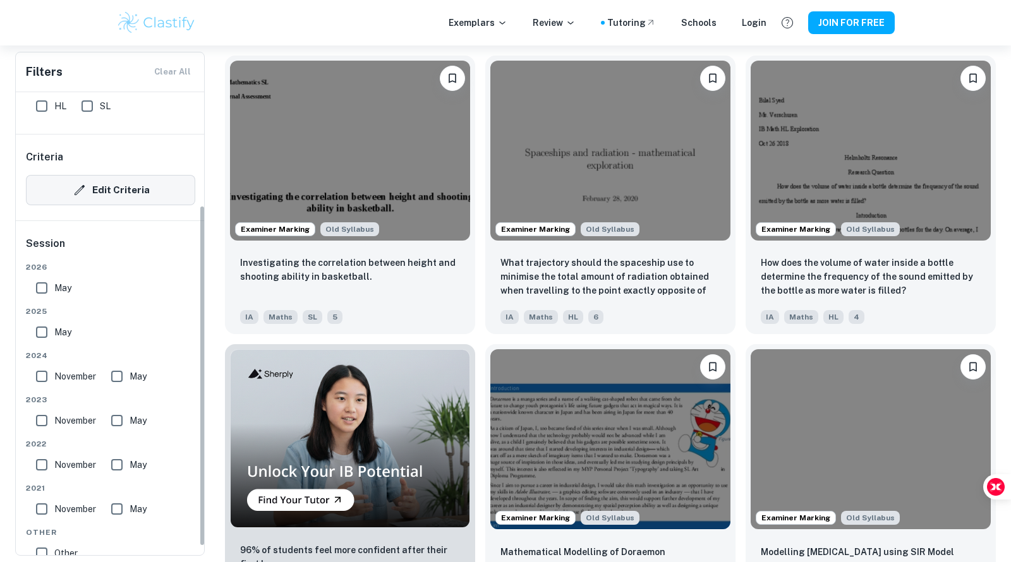
scroll to position [165, 0]
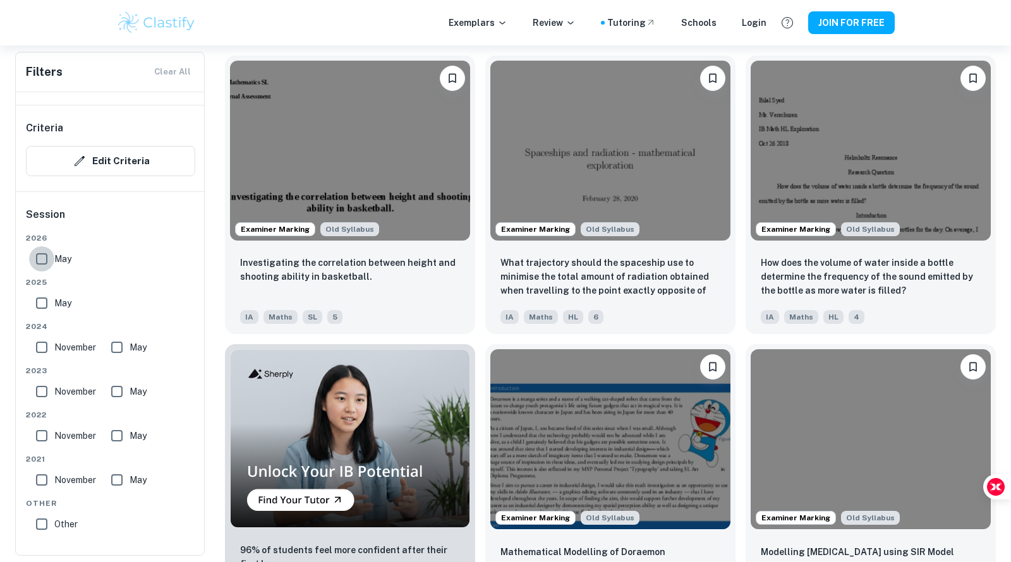
click at [41, 253] on input "May" at bounding box center [41, 258] width 25 height 25
checkbox input "true"
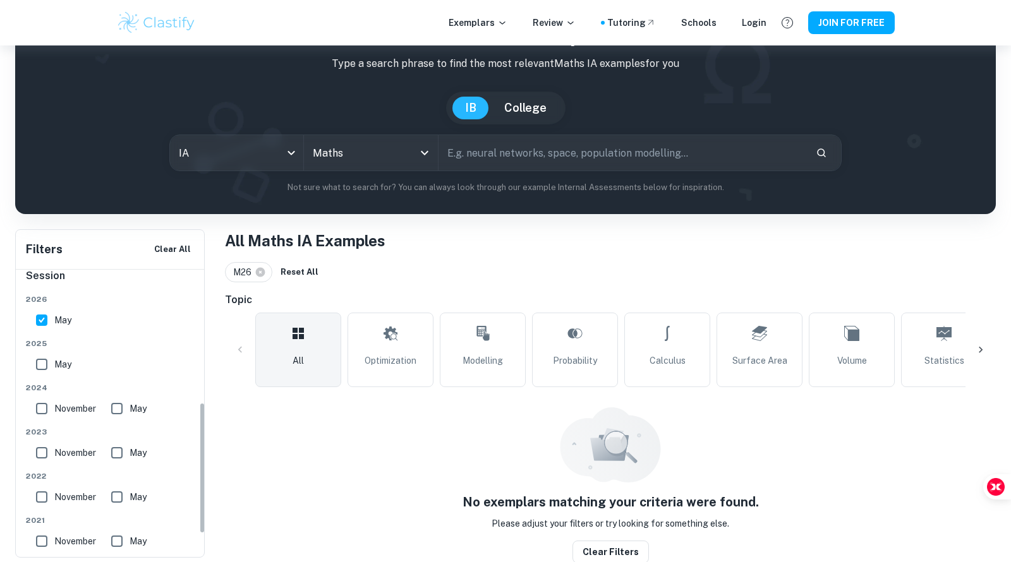
scroll to position [291, 0]
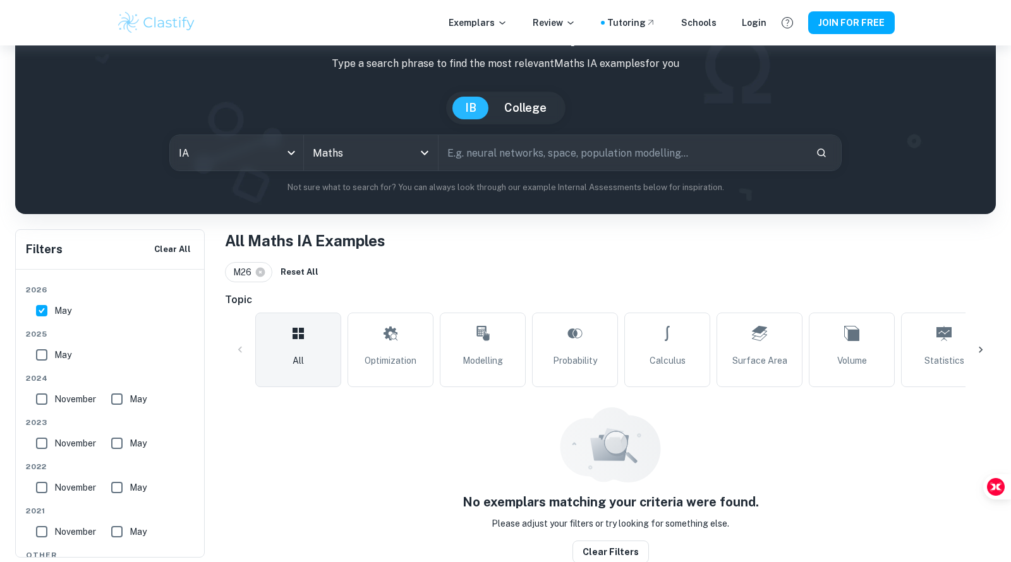
click at [44, 358] on input "May" at bounding box center [41, 354] width 25 height 25
checkbox input "true"
click at [44, 399] on input "November" at bounding box center [41, 399] width 25 height 25
checkbox input "true"
click at [117, 397] on input "May" at bounding box center [116, 399] width 25 height 25
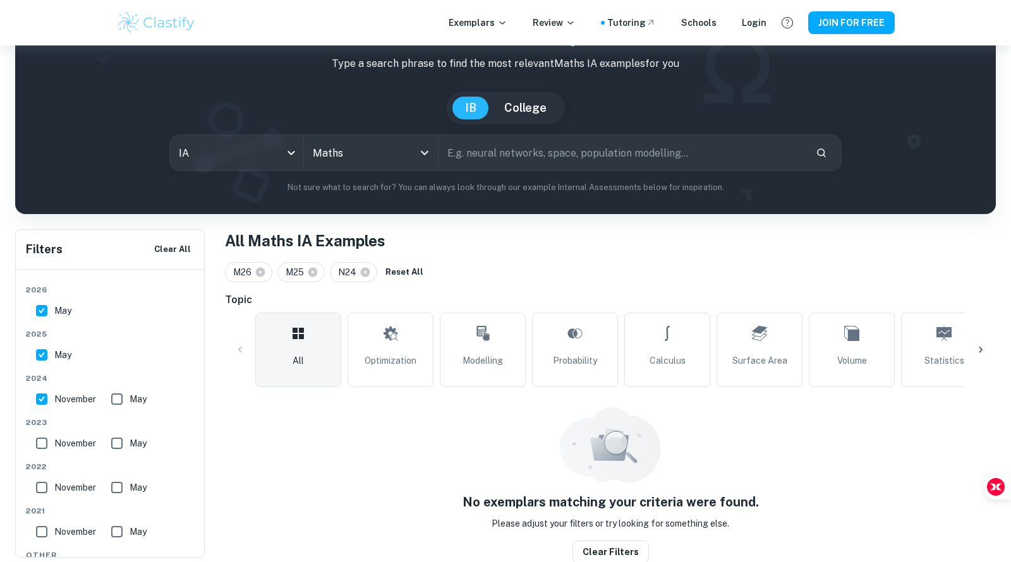
checkbox input "true"
click at [118, 449] on input "May" at bounding box center [116, 443] width 25 height 25
checkbox input "true"
click at [49, 442] on input "November" at bounding box center [41, 443] width 25 height 25
checkbox input "true"
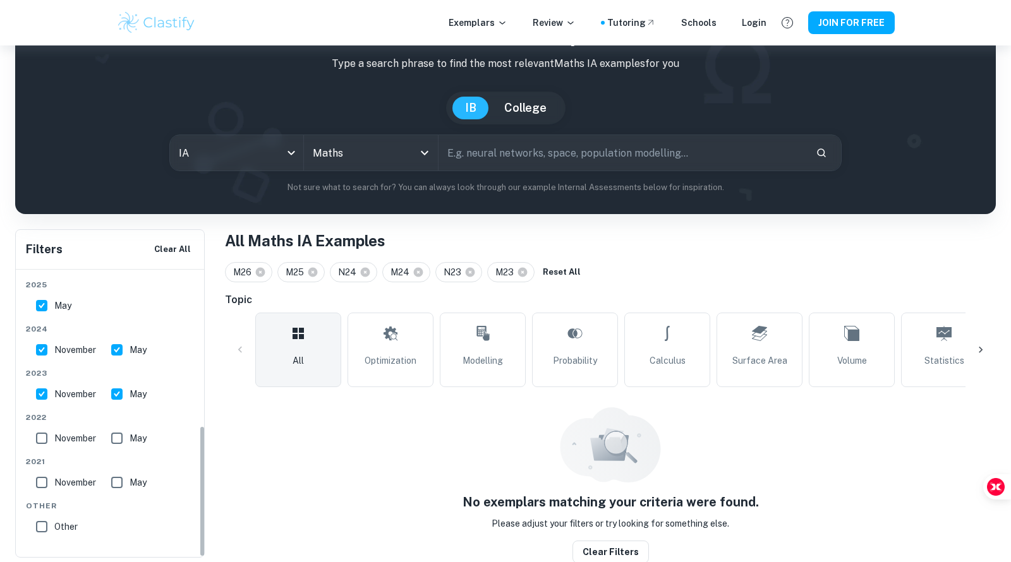
scroll to position [341, 0]
click at [38, 435] on input "November" at bounding box center [41, 437] width 25 height 25
checkbox input "true"
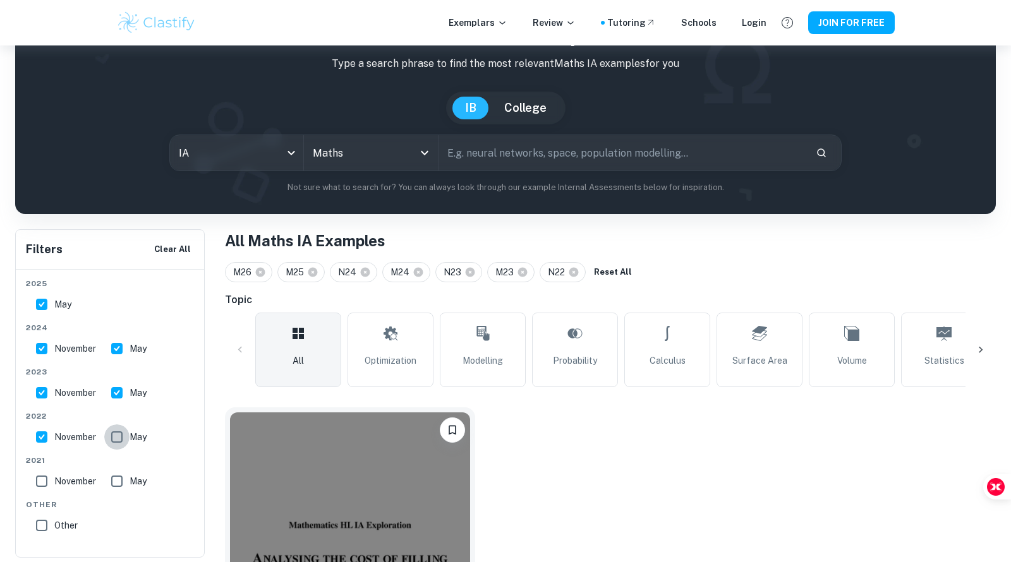
click at [119, 437] on input "May" at bounding box center [116, 437] width 25 height 25
checkbox input "true"
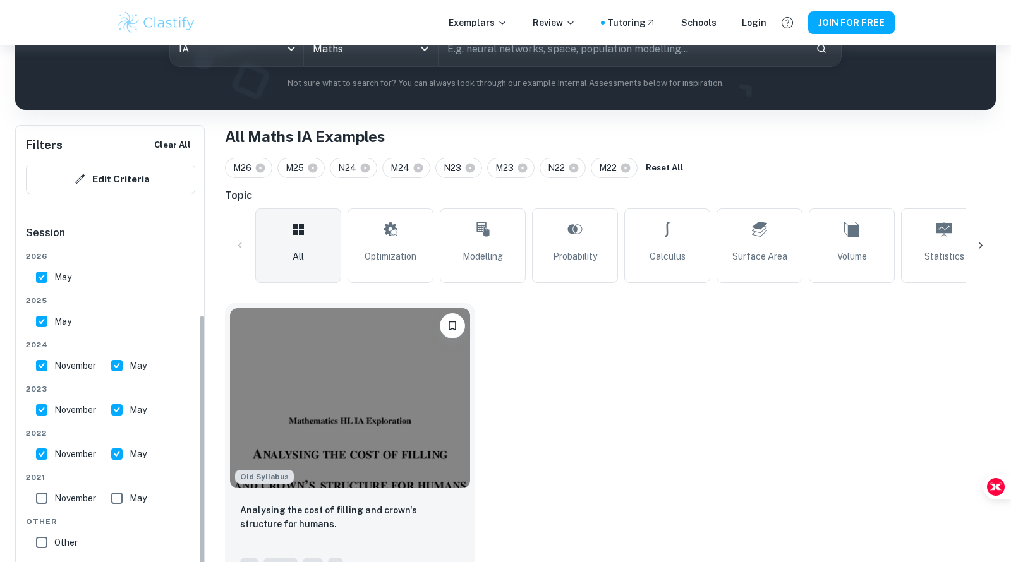
scroll to position [0, 0]
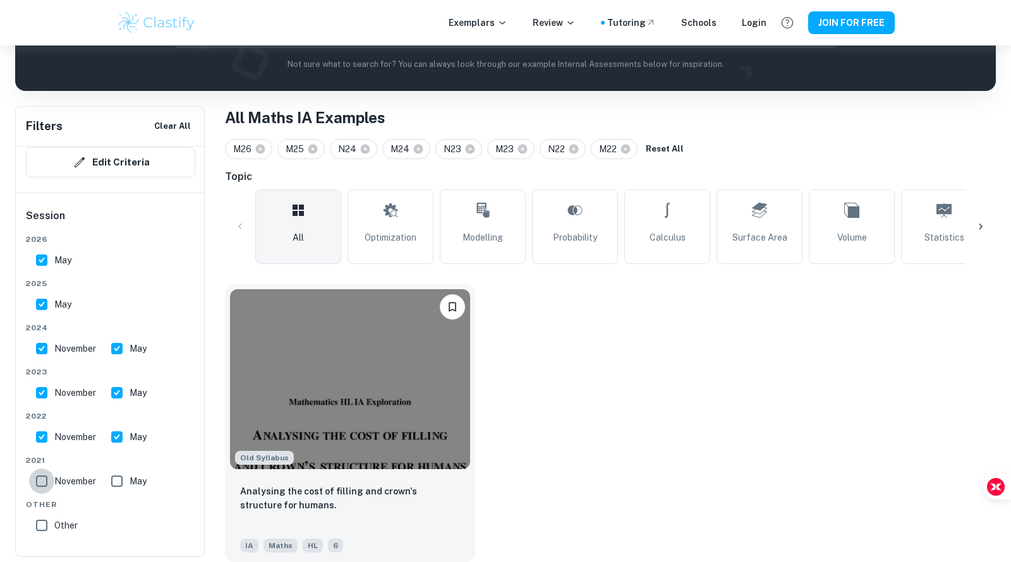
click at [45, 477] on input "November" at bounding box center [41, 481] width 25 height 25
checkbox input "true"
click at [117, 483] on input "May" at bounding box center [116, 481] width 25 height 25
checkbox input "true"
click at [47, 518] on input "Other" at bounding box center [41, 525] width 25 height 25
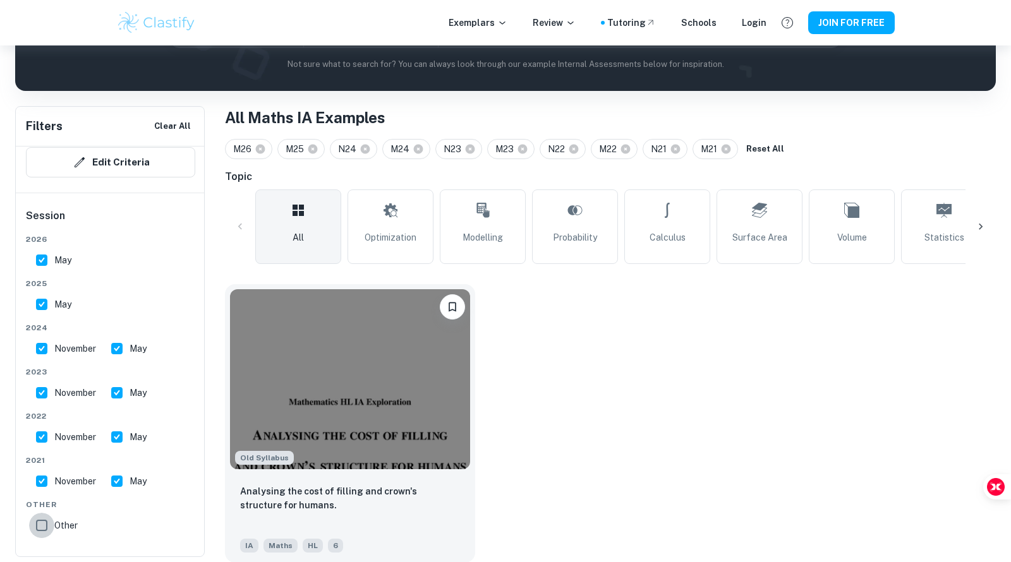
checkbox input "true"
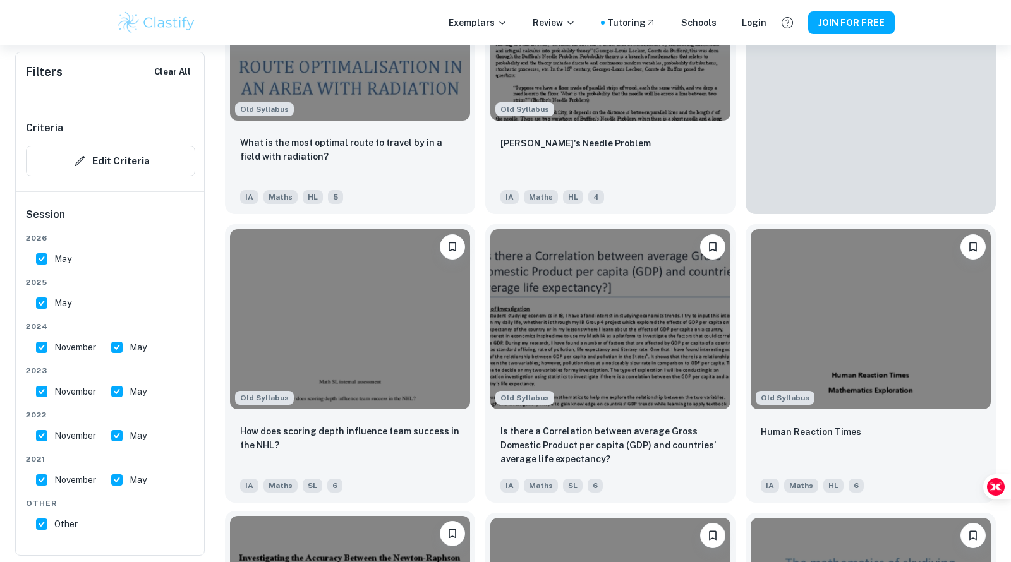
scroll to position [4235, 0]
